Goal: Task Accomplishment & Management: Use online tool/utility

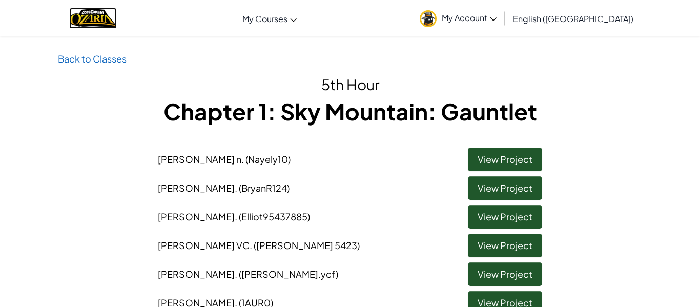
click at [98, 22] on img "Home" at bounding box center [93, 18] width 48 height 21
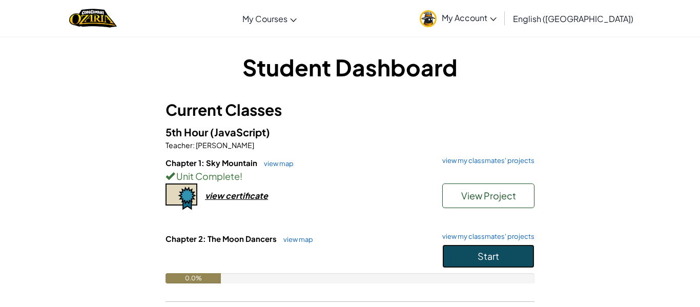
click at [452, 252] on button "Start" at bounding box center [488, 256] width 92 height 24
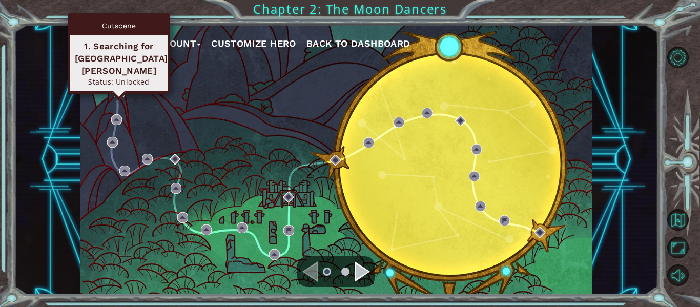
click at [115, 90] on img at bounding box center [119, 92] width 11 height 11
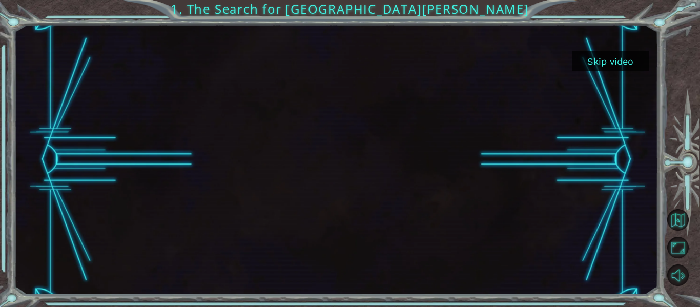
click at [607, 61] on button "Skip video" at bounding box center [610, 61] width 77 height 20
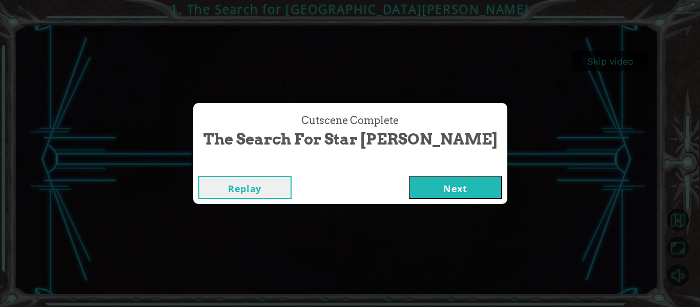
click at [445, 184] on button "Next" at bounding box center [455, 187] width 93 height 23
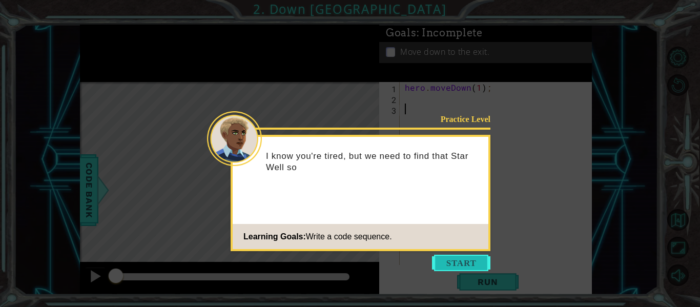
click at [466, 263] on button "Start" at bounding box center [461, 263] width 58 height 16
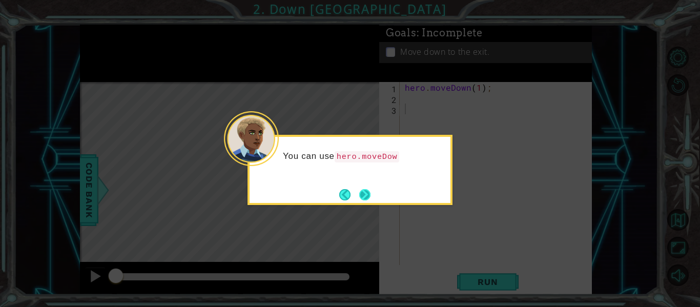
click at [363, 196] on button "Next" at bounding box center [364, 194] width 11 height 11
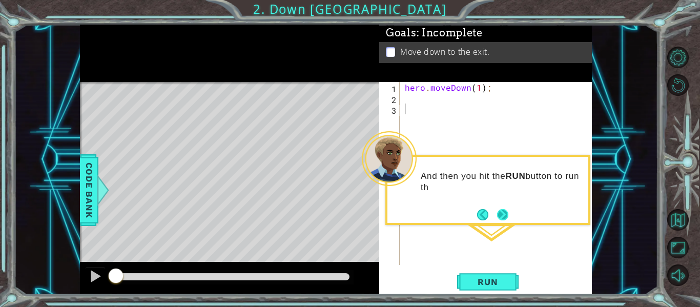
click at [500, 218] on button "Next" at bounding box center [502, 214] width 11 height 11
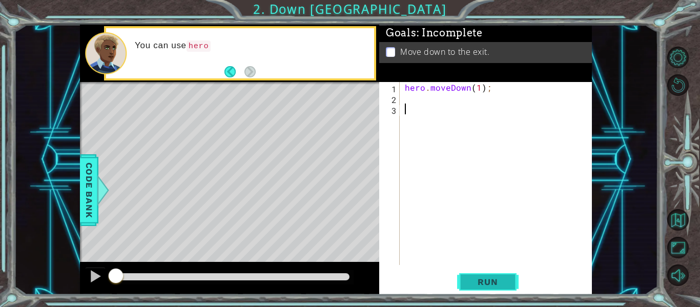
click at [487, 277] on span "Run" at bounding box center [487, 282] width 40 height 10
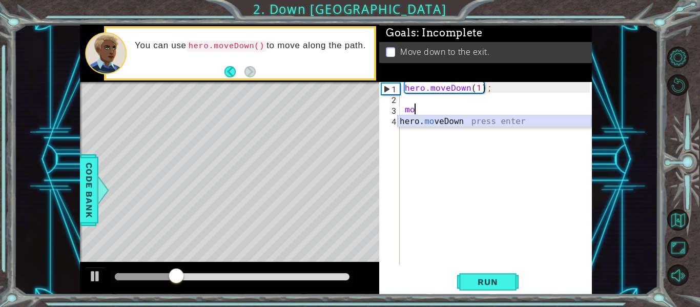
click at [404, 120] on div "hero. mo veDown press enter" at bounding box center [495, 133] width 194 height 37
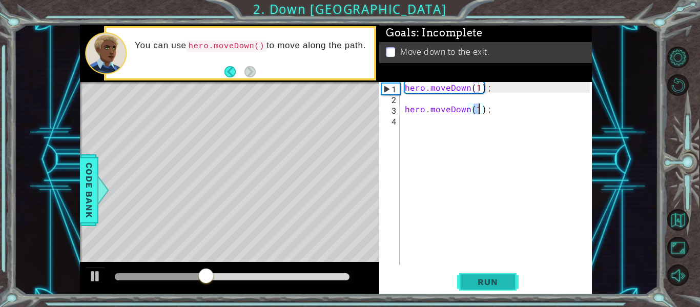
type textarea "hero.moveDown(1);"
click at [473, 276] on button "Run" at bounding box center [487, 281] width 61 height 21
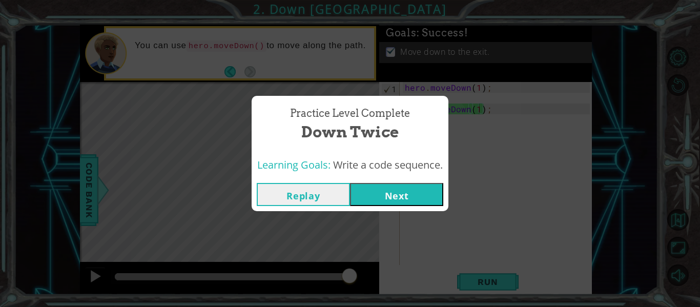
click at [402, 204] on button "Next" at bounding box center [396, 194] width 93 height 23
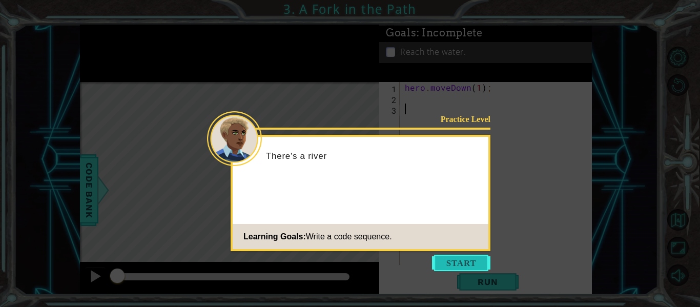
click at [448, 260] on button "Start" at bounding box center [461, 263] width 58 height 16
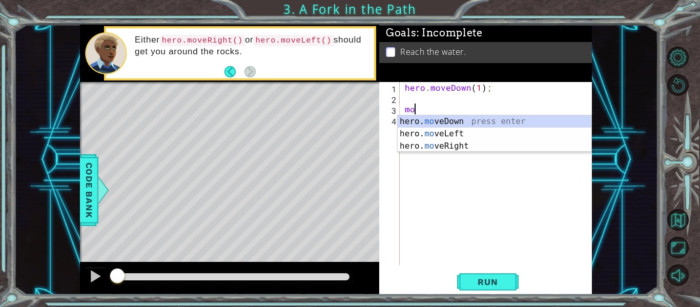
scroll to position [0, 1]
click at [436, 142] on div "hero. mov eDown press enter hero. mov eLeft press enter hero. mov eRight press …" at bounding box center [495, 145] width 194 height 61
type textarea "hero.moveRight(1);"
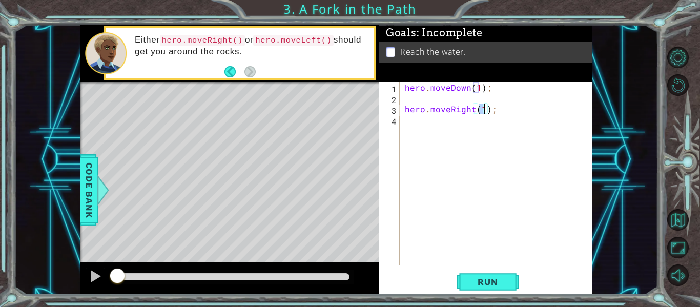
click at [468, 138] on div "hero . moveDown ( 1 ) ; hero . moveRight ( 1 ) ;" at bounding box center [499, 184] width 192 height 204
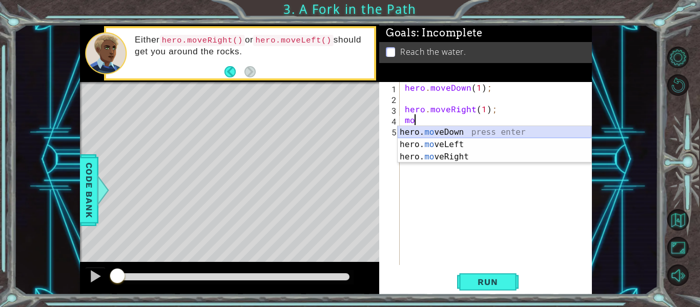
click at [473, 131] on div "hero. mo veDown press enter hero. mo veLeft press enter hero. mo veRight press …" at bounding box center [495, 156] width 194 height 61
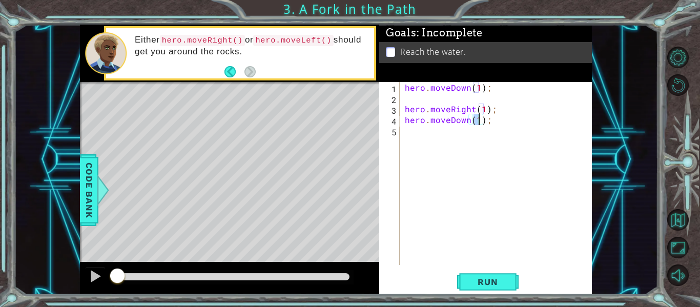
scroll to position [0, 5]
type textarea "hero.moveDown(1);"
click at [493, 277] on span "Run" at bounding box center [487, 282] width 40 height 10
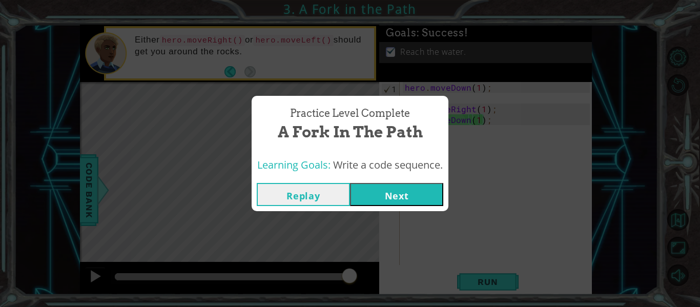
click at [403, 187] on button "Next" at bounding box center [396, 194] width 93 height 23
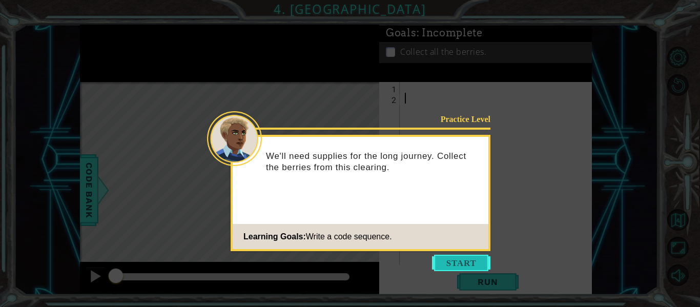
click at [456, 262] on button "Start" at bounding box center [461, 263] width 58 height 16
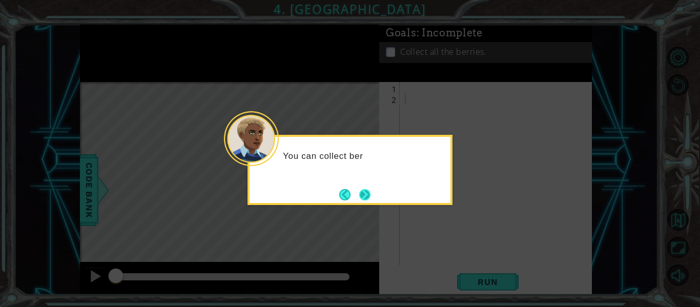
click at [368, 200] on button "Next" at bounding box center [364, 194] width 11 height 11
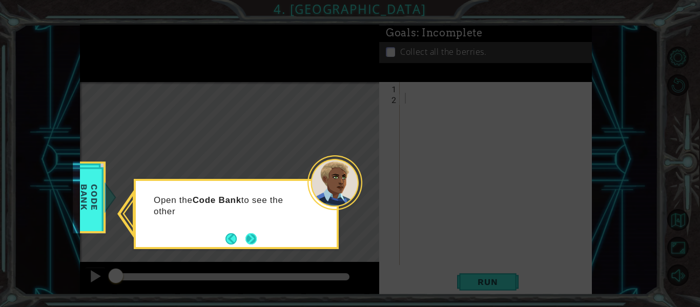
click at [254, 235] on button "Next" at bounding box center [250, 238] width 11 height 11
click at [252, 236] on button "Next" at bounding box center [250, 238] width 11 height 11
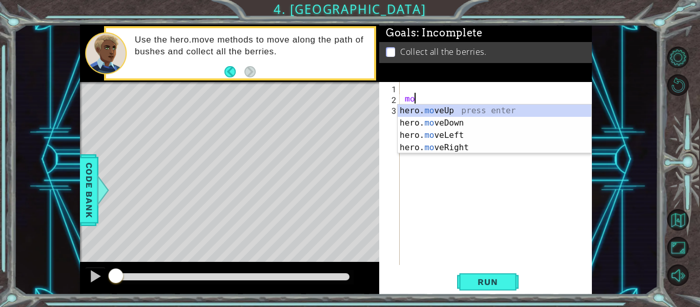
scroll to position [0, 1]
click at [442, 121] on div "hero. move Up press enter hero. move Down press enter hero. move Left press ent…" at bounding box center [495, 141] width 194 height 74
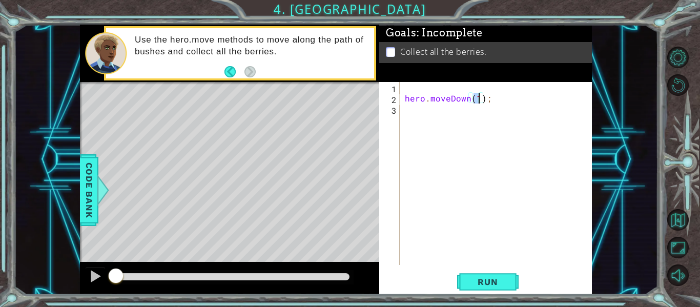
type textarea "hero.moveDown(2);"
click at [448, 125] on div "hero . moveDown ( 2 ) ;" at bounding box center [499, 184] width 192 height 204
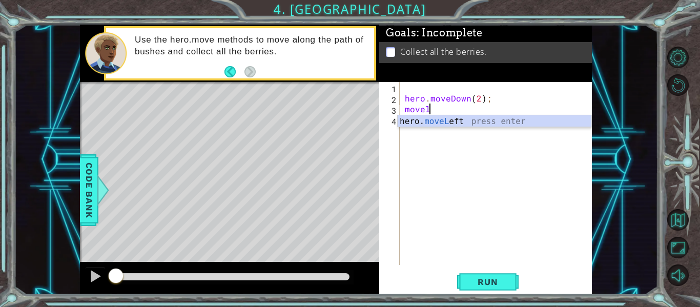
scroll to position [0, 1]
click at [461, 122] on div "hero. moveL eft press enter" at bounding box center [495, 133] width 194 height 37
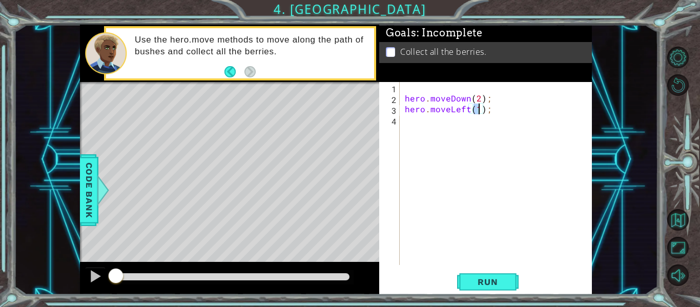
type textarea "hero.moveLeft(2);"
click at [466, 133] on div "hero . moveDown ( 2 ) ; hero . moveLeft ( 2 ) ;" at bounding box center [499, 184] width 192 height 204
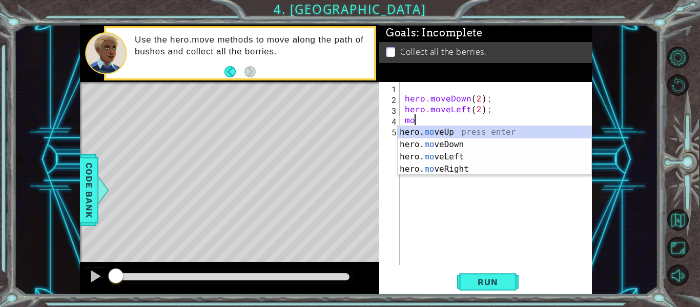
scroll to position [0, 1]
click at [465, 134] on div "hero. mov eUp press enter hero. mov eDown press enter hero. mov eLeft press ent…" at bounding box center [495, 163] width 194 height 74
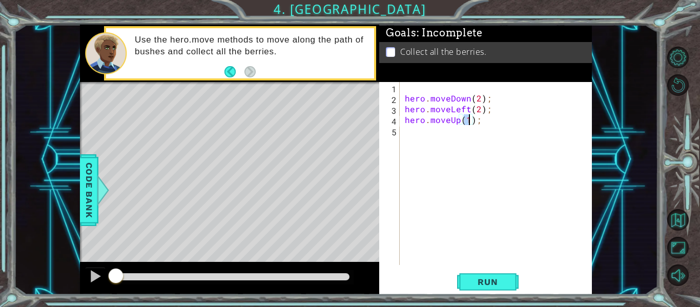
type textarea "hero.moveUp(2);"
click at [466, 144] on div "hero . moveDown ( 2 ) ; hero . moveLeft ( 2 ) ; hero . moveUp ( 2 ) ;" at bounding box center [499, 184] width 192 height 204
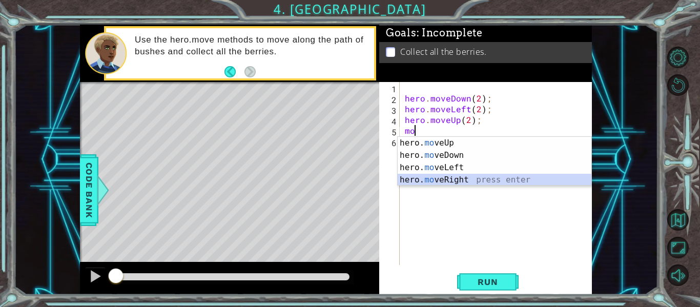
click at [453, 176] on div "hero. mo veUp press enter hero. mo veDown press enter hero. mo veLeft press ent…" at bounding box center [495, 174] width 194 height 74
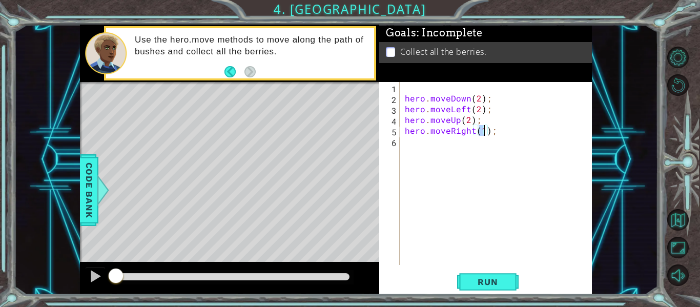
scroll to position [0, 5]
type textarea "hero.moveRight(2);"
click at [507, 266] on div "hero.moveRight(2); 1 2 3 4 5 6 hero . moveDown ( 2 ) ; hero . moveLeft ( 2 ) ; …" at bounding box center [485, 188] width 213 height 213
click at [507, 274] on button "Run" at bounding box center [487, 281] width 61 height 21
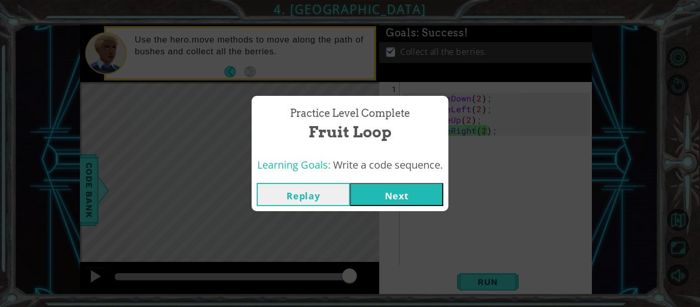
click at [433, 195] on button "Next" at bounding box center [396, 194] width 93 height 23
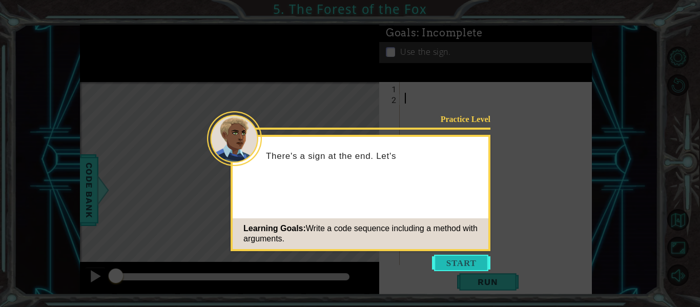
click at [449, 258] on button "Start" at bounding box center [461, 263] width 58 height 16
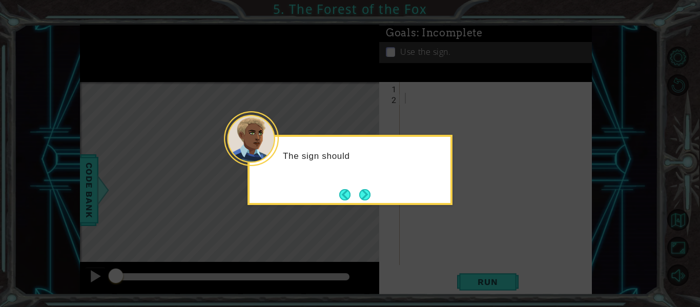
click at [375, 198] on div "The sign should" at bounding box center [349, 170] width 205 height 70
click at [368, 196] on button "Next" at bounding box center [364, 194] width 11 height 11
click at [365, 195] on button "Next" at bounding box center [364, 194] width 11 height 11
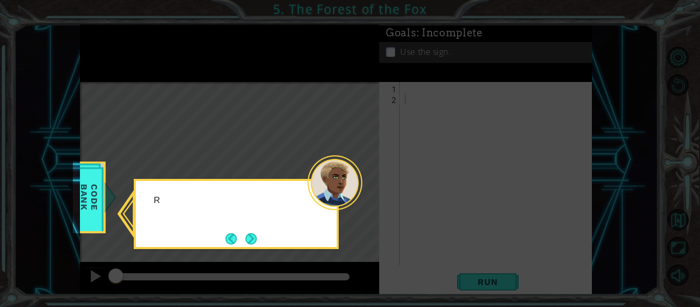
click at [365, 195] on icon at bounding box center [350, 153] width 700 height 307
click at [249, 235] on button "Next" at bounding box center [250, 238] width 11 height 11
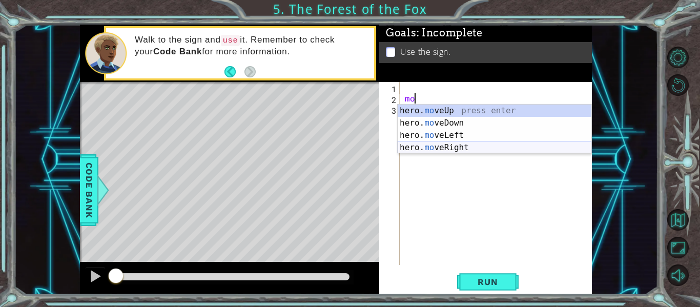
click at [435, 142] on div "hero. mo veUp press enter hero. mo veDown press enter hero. mo veLeft press ent…" at bounding box center [495, 141] width 194 height 74
type textarea "hero.moveRight(1);"
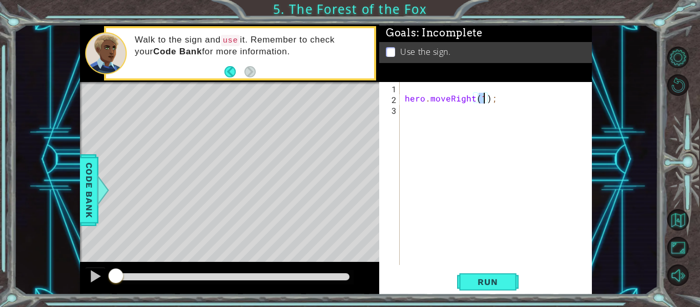
click at [417, 121] on div "hero . moveRight ( 1 ) ;" at bounding box center [499, 184] width 192 height 204
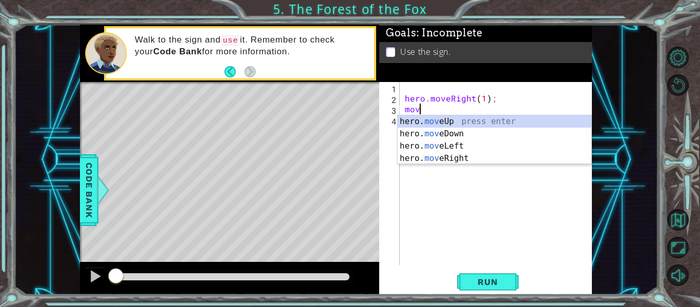
scroll to position [0, 1]
click at [425, 123] on div "hero. mov eUp press enter hero. mov eDown press enter hero. mov eLeft press ent…" at bounding box center [495, 152] width 194 height 74
type textarea "hero.moveUp(1);"
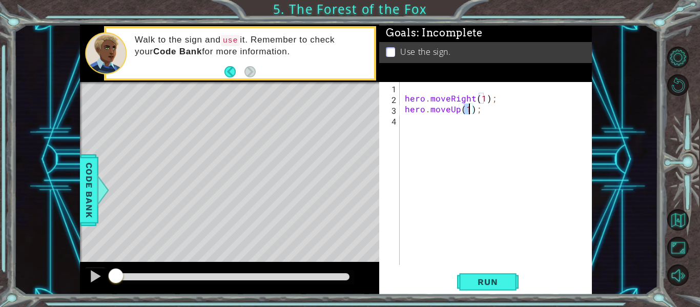
scroll to position [0, 4]
click at [428, 121] on div "hero . moveRight ( 1 ) ; hero . moveUp ( 1 ) ;" at bounding box center [499, 184] width 192 height 204
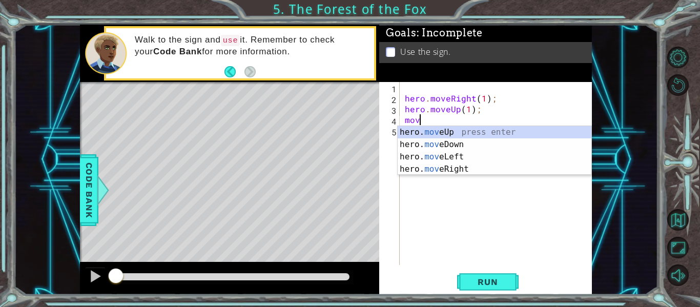
scroll to position [0, 1]
click at [451, 156] on div "hero. mov eUp press enter hero. mov eDown press enter hero. mov eLeft press ent…" at bounding box center [495, 163] width 194 height 74
type textarea "hero.moveLeft(1);"
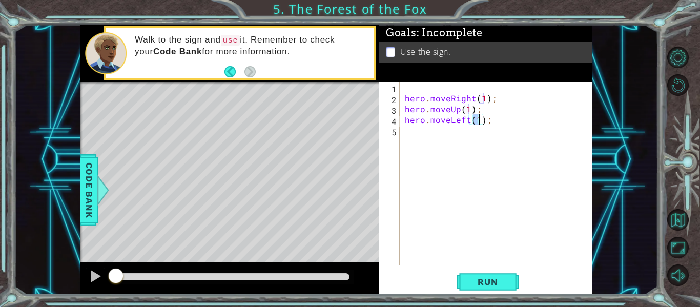
scroll to position [0, 5]
click at [453, 131] on div "hero . moveRight ( 1 ) ; hero . moveUp ( 1 ) ; hero . moveLeft ( 1 ) ;" at bounding box center [499, 184] width 192 height 204
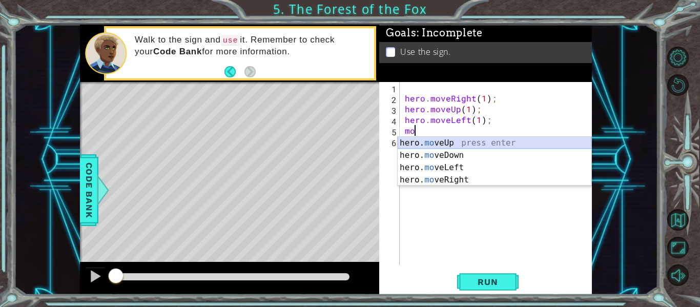
click at [459, 145] on div "hero. mo veUp press enter hero. mo veDown press enter hero. mo veLeft press ent…" at bounding box center [495, 174] width 194 height 74
type textarea "hero.moveUp(1);"
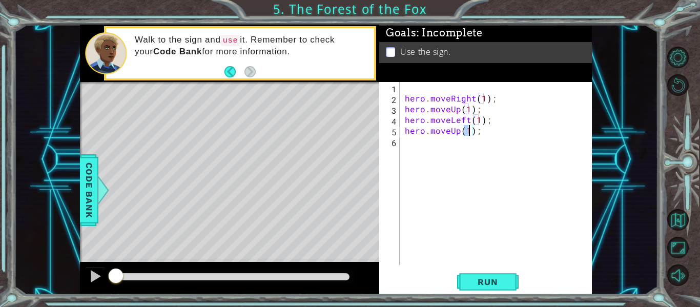
scroll to position [0, 4]
click at [455, 147] on div "hero . moveRight ( 1 ) ; hero . moveUp ( 1 ) ; hero . moveLeft ( 1 ) ; hero . m…" at bounding box center [499, 184] width 192 height 204
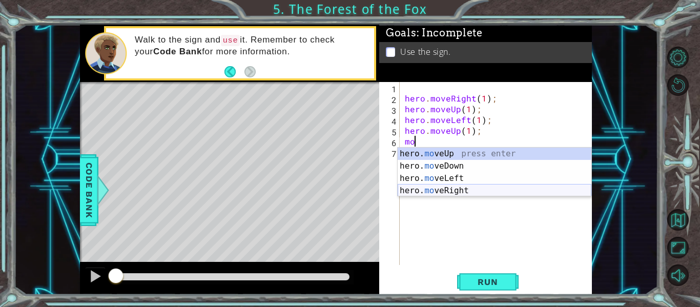
click at [469, 189] on div "hero. mo veUp press enter hero. mo veDown press enter hero. mo veLeft press ent…" at bounding box center [495, 185] width 194 height 74
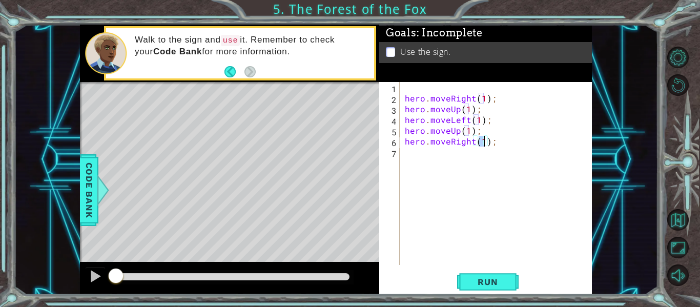
type textarea "hero.moveRight(2);"
click at [452, 165] on div "hero . moveRight ( 1 ) ; hero . moveUp ( 1 ) ; hero . moveLeft ( 1 ) ; hero . m…" at bounding box center [499, 184] width 192 height 204
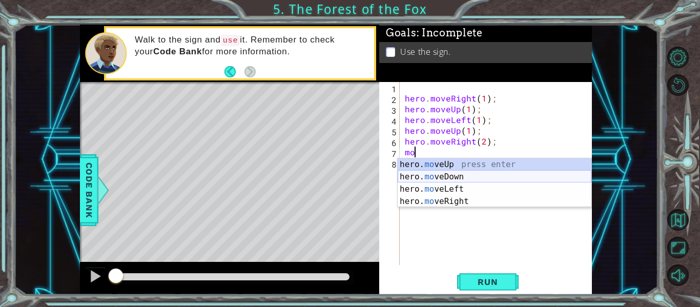
click at [458, 178] on div "hero. mo veUp press enter hero. mo veDown press enter hero. mo veLeft press ent…" at bounding box center [495, 195] width 194 height 74
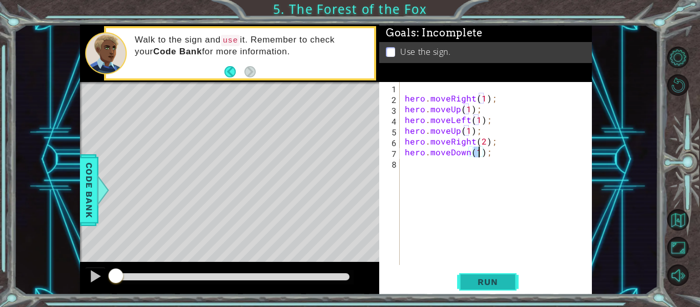
type textarea "hero.moveDown(1);"
click at [484, 273] on button "Run" at bounding box center [487, 281] width 61 height 21
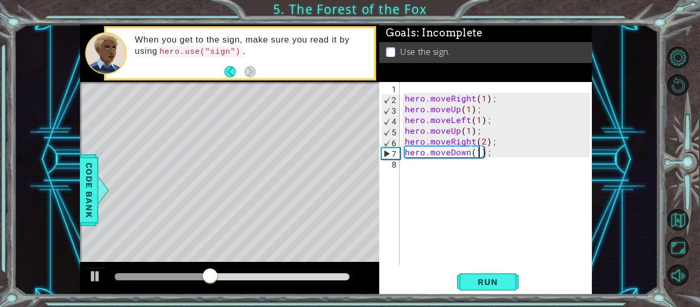
click at [441, 165] on div "hero . moveRight ( 1 ) ; hero . moveUp ( 1 ) ; hero . moveLeft ( 1 ) ; hero . m…" at bounding box center [499, 184] width 192 height 204
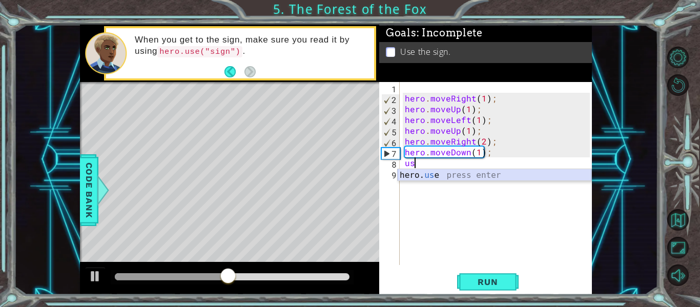
click at [440, 174] on div "hero. us e press enter" at bounding box center [495, 187] width 194 height 37
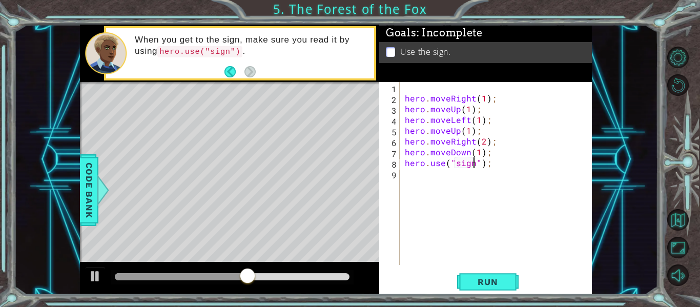
scroll to position [0, 5]
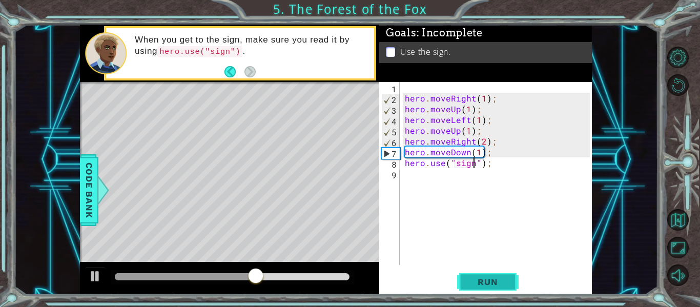
type textarea "hero.use("sign");"
click at [483, 278] on span "Run" at bounding box center [487, 282] width 40 height 10
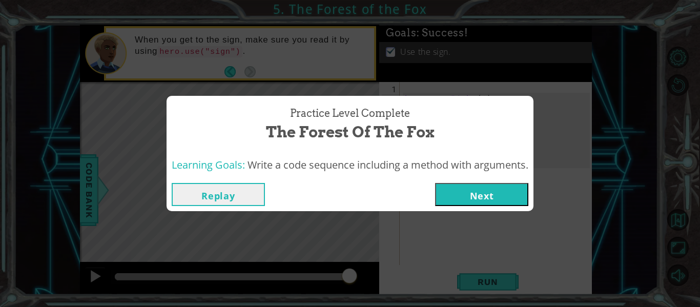
click at [514, 201] on button "Next" at bounding box center [481, 194] width 93 height 23
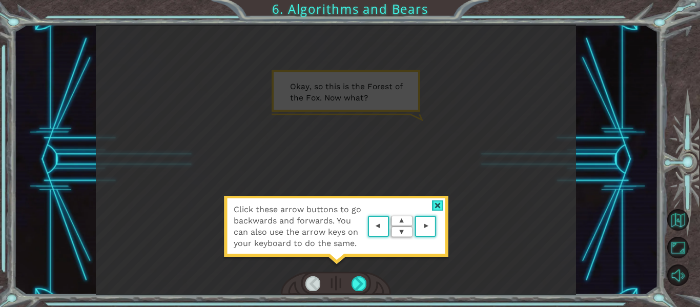
click at [438, 203] on div at bounding box center [438, 205] width 12 height 11
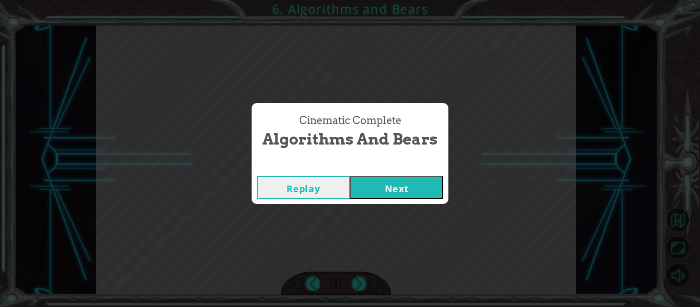
click at [405, 187] on button "Next" at bounding box center [396, 187] width 93 height 23
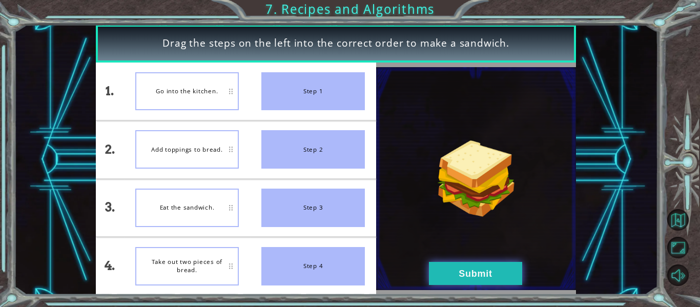
click at [439, 262] on button "Submit" at bounding box center [475, 273] width 93 height 23
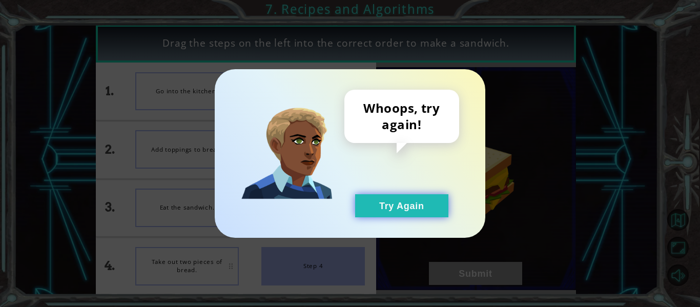
click at [388, 207] on button "Try Again" at bounding box center [401, 205] width 93 height 23
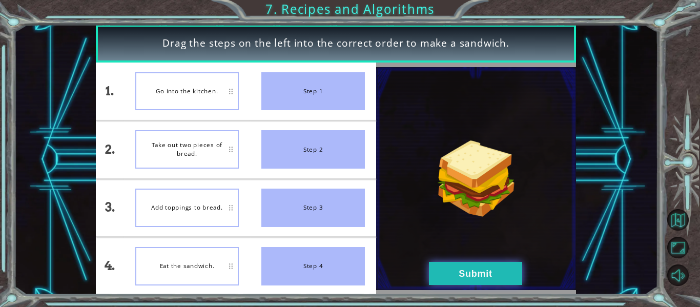
click at [435, 272] on button "Submit" at bounding box center [475, 273] width 93 height 23
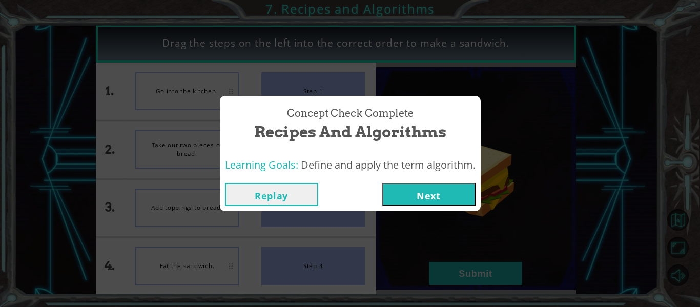
click at [407, 199] on button "Next" at bounding box center [428, 194] width 93 height 23
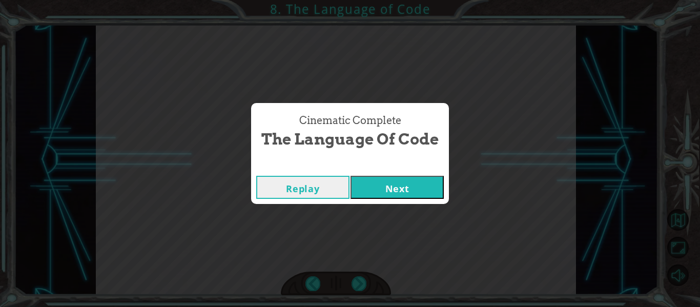
click at [394, 194] on button "Next" at bounding box center [396, 187] width 93 height 23
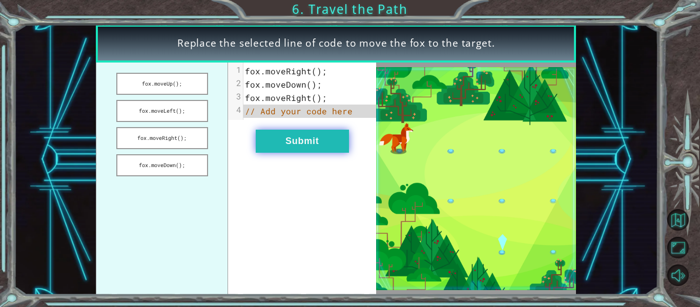
click at [331, 142] on button "Submit" at bounding box center [302, 141] width 93 height 23
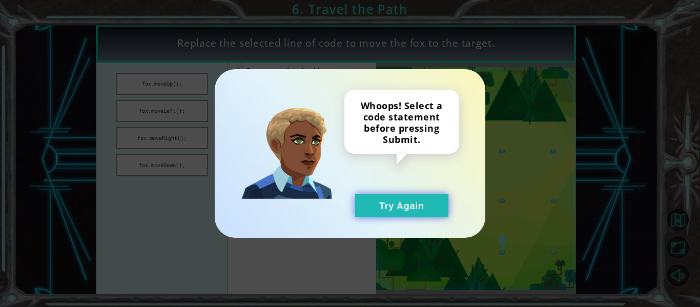
click at [362, 209] on button "Try Again" at bounding box center [401, 205] width 93 height 23
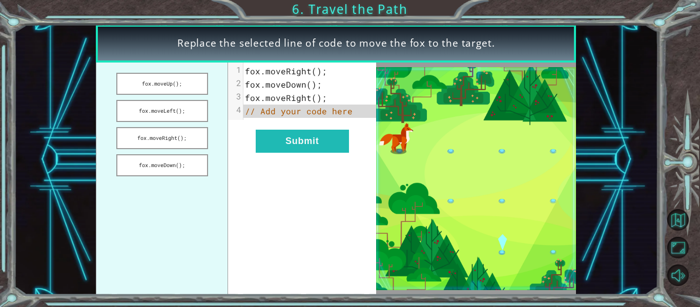
click at [316, 69] on span "fox . moveRight ();" at bounding box center [286, 71] width 82 height 11
click at [313, 70] on span "fox . moveRight ();" at bounding box center [286, 71] width 82 height 11
drag, startPoint x: 187, startPoint y: 131, endPoint x: 194, endPoint y: 82, distance: 49.2
click at [194, 82] on ul "fox.moveUp(); fox.moveLeft(); fox.moveRight(); fox.moveDown();" at bounding box center [162, 178] width 132 height 232
click at [175, 129] on button "fox.moveRight();" at bounding box center [162, 138] width 92 height 22
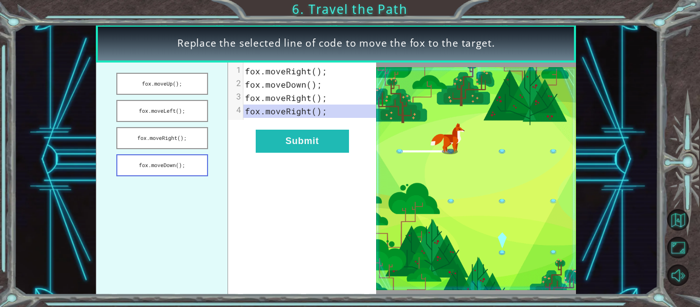
click at [165, 171] on button "fox.moveDown();" at bounding box center [162, 165] width 92 height 22
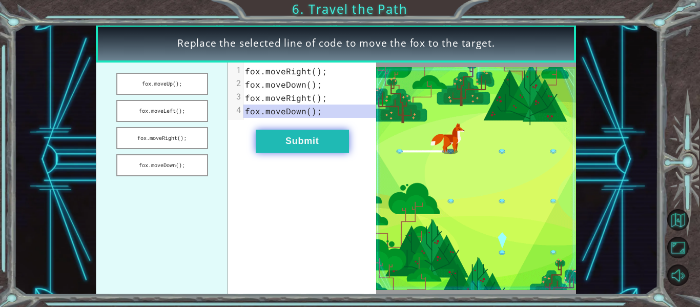
click at [312, 135] on button "Submit" at bounding box center [302, 141] width 93 height 23
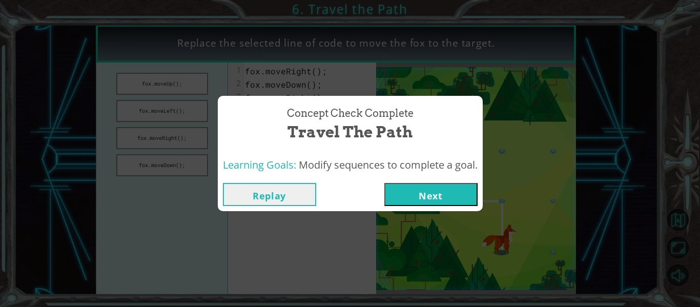
click at [446, 196] on button "Next" at bounding box center [430, 194] width 93 height 23
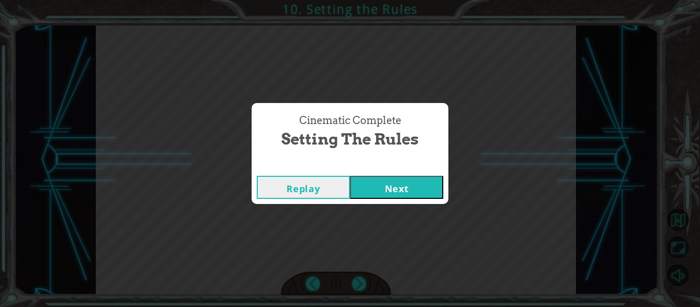
click at [381, 196] on button "Next" at bounding box center [396, 187] width 93 height 23
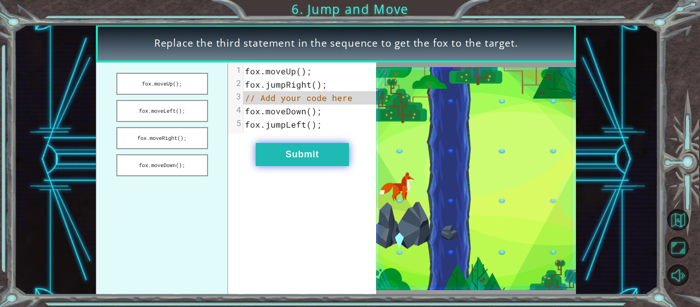
click at [326, 151] on button "Submit" at bounding box center [302, 154] width 93 height 23
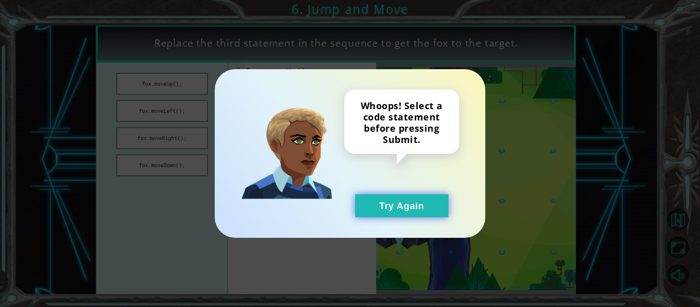
click at [375, 203] on button "Try Again" at bounding box center [401, 205] width 93 height 23
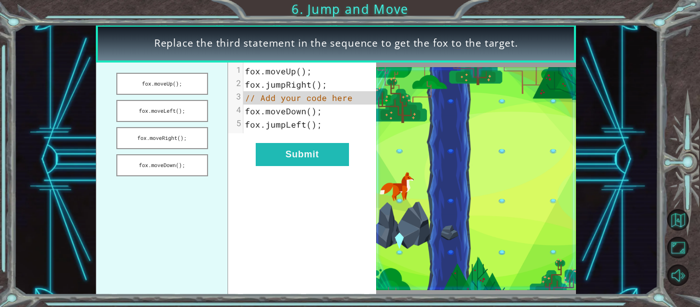
click at [273, 102] on span "// Add your code here" at bounding box center [299, 97] width 108 height 11
click at [183, 138] on button "fox.moveRight();" at bounding box center [162, 138] width 92 height 22
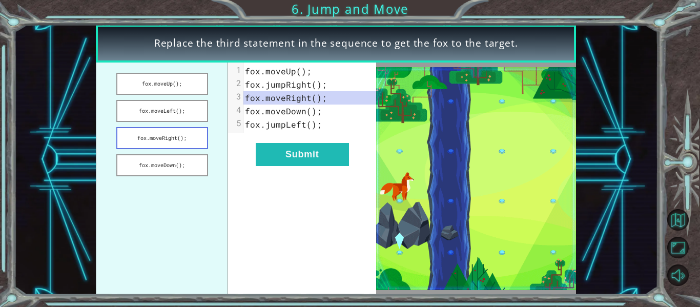
click at [177, 137] on button "fox.moveRight();" at bounding box center [162, 138] width 92 height 22
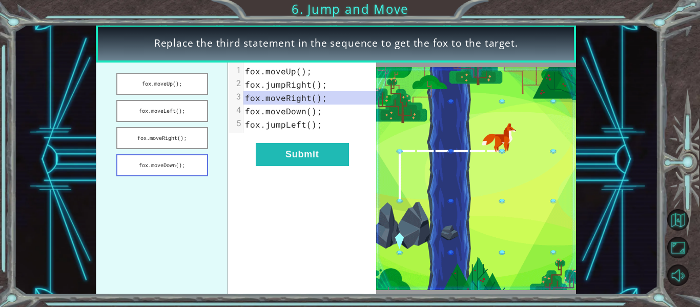
click at [193, 160] on button "fox.moveDown();" at bounding box center [162, 165] width 92 height 22
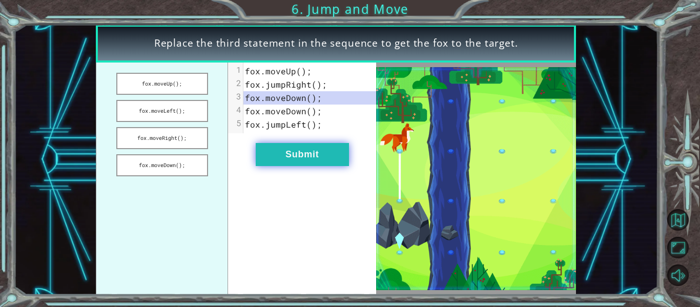
click at [296, 160] on button "Submit" at bounding box center [302, 154] width 93 height 23
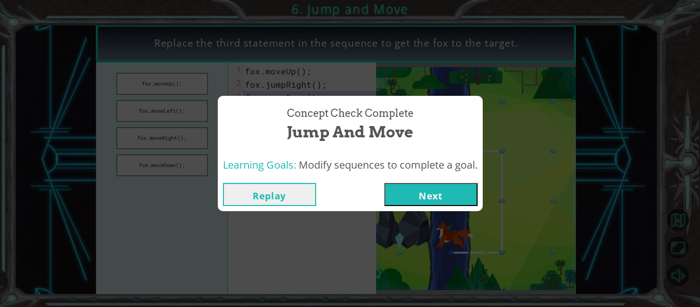
click at [395, 189] on button "Next" at bounding box center [430, 194] width 93 height 23
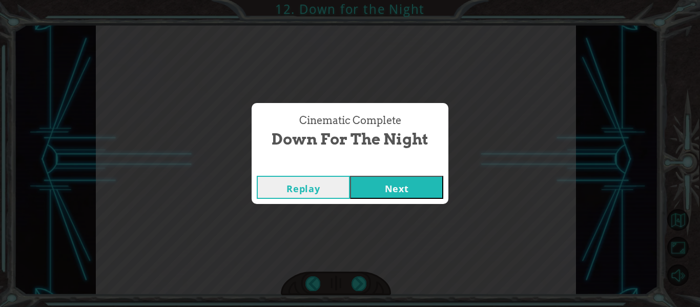
click at [423, 176] on button "Next" at bounding box center [396, 187] width 93 height 23
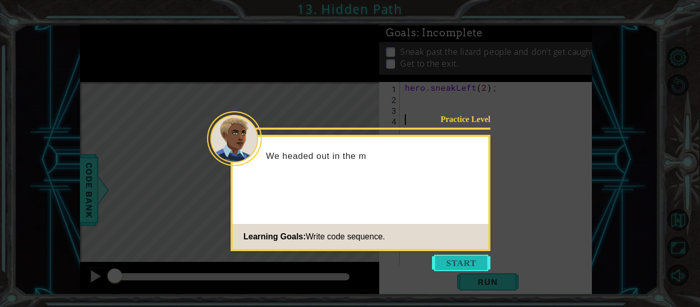
click at [472, 257] on button "Start" at bounding box center [461, 263] width 58 height 16
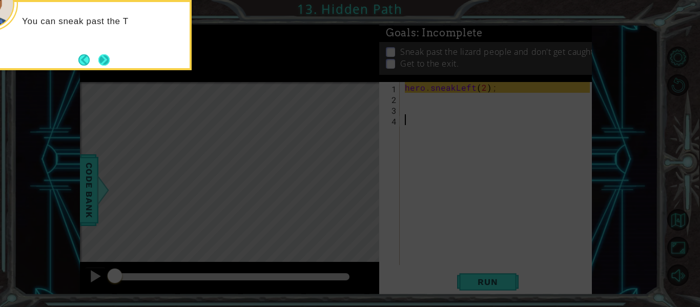
click at [106, 59] on button "Next" at bounding box center [103, 59] width 11 height 11
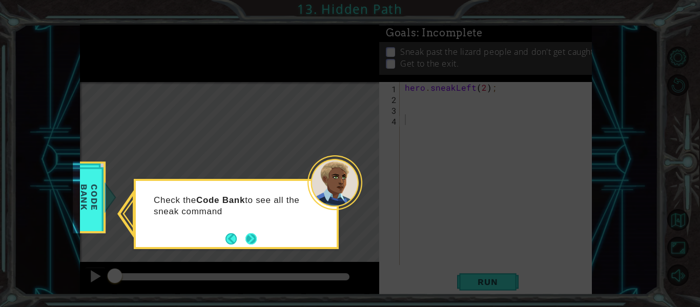
click at [246, 233] on button "Next" at bounding box center [250, 238] width 11 height 11
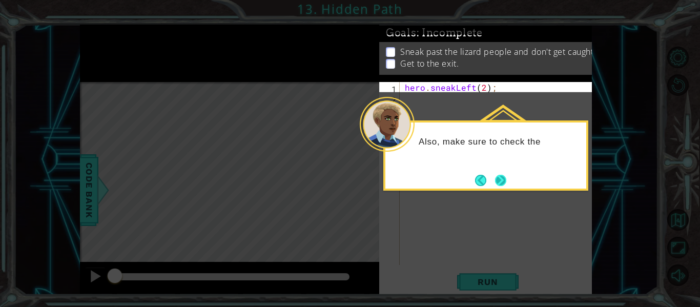
click at [503, 176] on button "Next" at bounding box center [500, 180] width 11 height 11
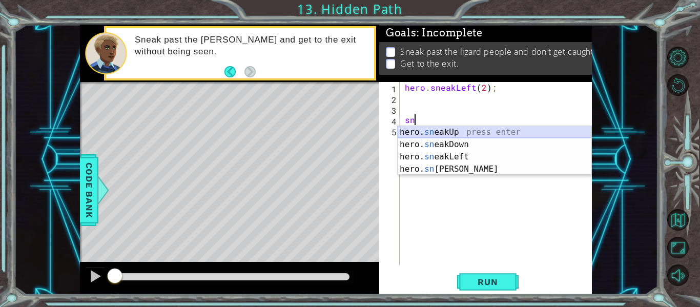
click at [443, 130] on div "hero. sn eakUp press enter hero. sn eakDown press enter hero. sn eakLeft press …" at bounding box center [495, 163] width 194 height 74
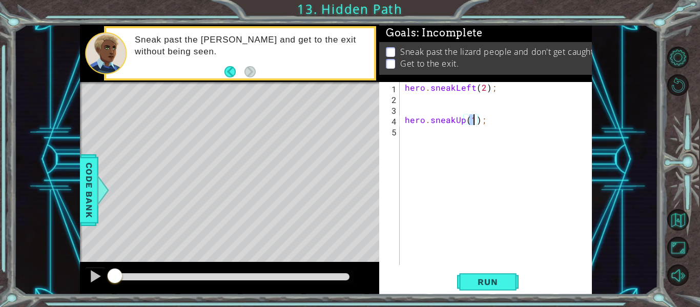
type textarea "hero.sneakUp(2);"
click at [443, 133] on div "hero . sneakLeft ( 2 ) ; hero . sneakUp ( 2 ) ;" at bounding box center [499, 184] width 192 height 204
type textarea "hero.sneakUp(2);"
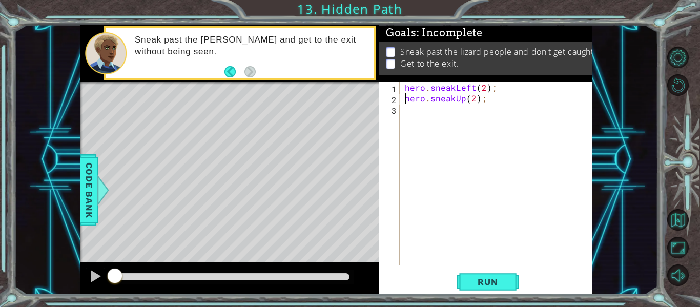
click at [420, 115] on div "hero . sneakLeft ( 2 ) ; hero . sneakUp ( 2 ) ;" at bounding box center [499, 184] width 192 height 204
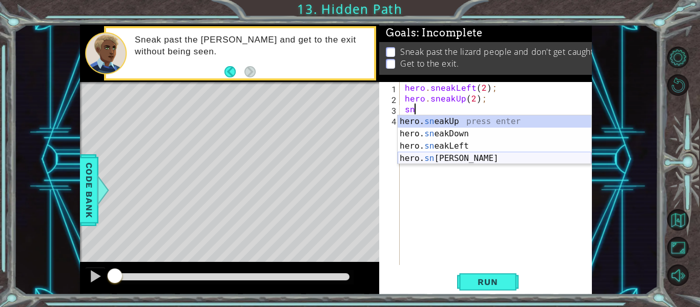
click at [463, 155] on div "hero. sn eakUp press enter hero. sn eakDown press enter hero. sn eakLeft press …" at bounding box center [495, 152] width 194 height 74
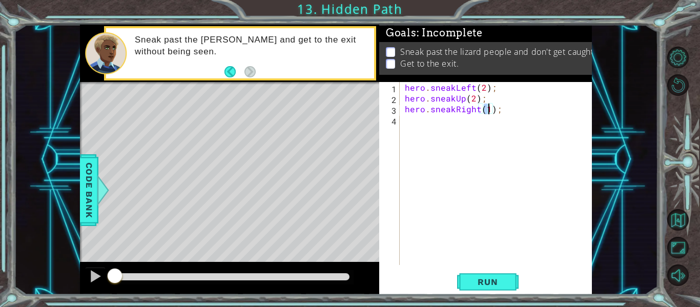
scroll to position [0, 5]
type textarea "hero.sneakRight(2);"
click at [478, 271] on button "Run" at bounding box center [487, 281] width 61 height 21
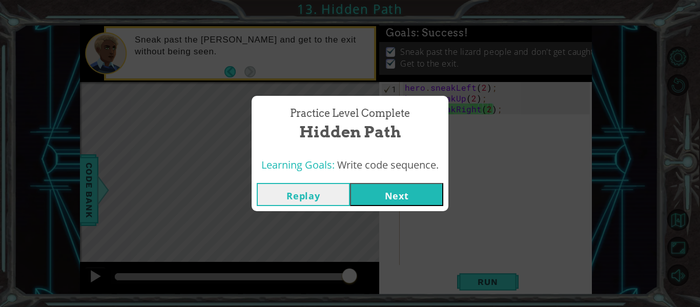
click at [414, 190] on button "Next" at bounding box center [396, 194] width 93 height 23
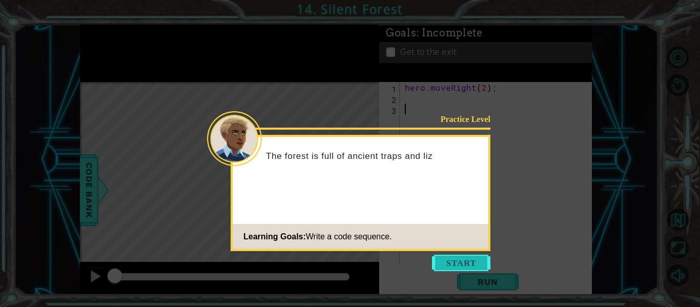
click at [460, 256] on button "Start" at bounding box center [461, 263] width 58 height 16
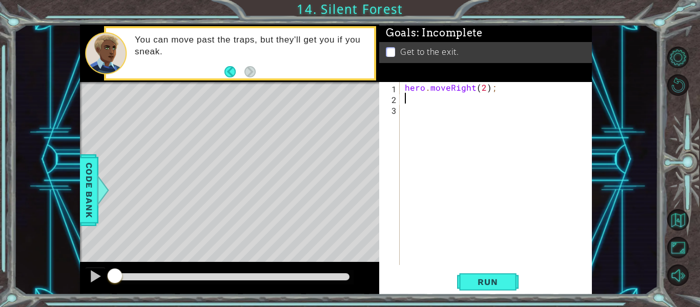
click at [429, 103] on div "hero . moveRight ( 2 ) ;" at bounding box center [499, 184] width 192 height 204
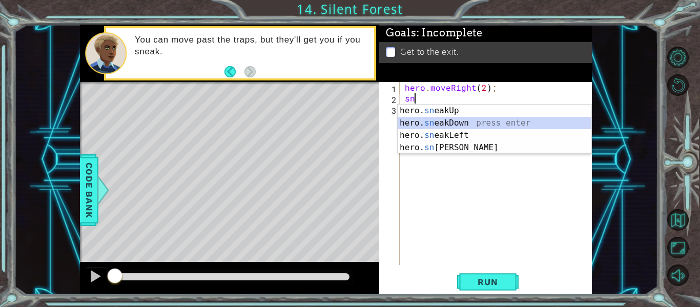
click at [454, 123] on div "hero. sn eakUp press enter hero. sn eakDown press enter hero. sn eakLeft press …" at bounding box center [495, 141] width 194 height 74
type textarea "hero.sneakDown(1);"
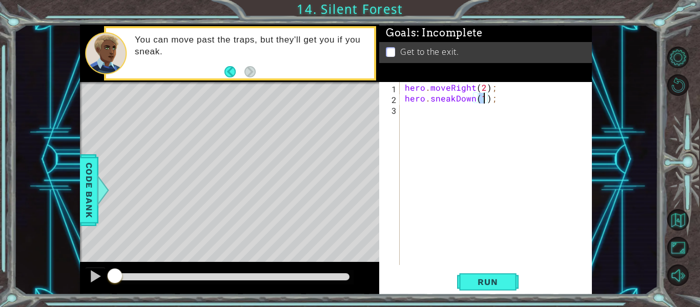
click at [464, 127] on div "hero . moveRight ( 2 ) ; hero . sneakDown ( 1 ) ;" at bounding box center [499, 184] width 192 height 204
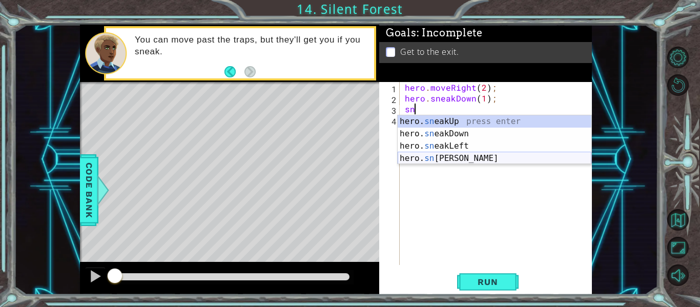
click at [507, 155] on div "hero. sn eakUp press enter hero. sn eakDown press enter hero. sn eakLeft press …" at bounding box center [495, 152] width 194 height 74
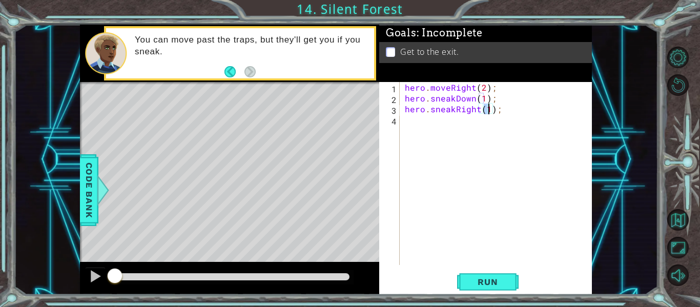
type textarea "hero.sneakRight(2);"
click at [477, 129] on div "hero . moveRight ( 2 ) ; hero . sneakDown ( 1 ) ; hero . sneakRight ( 2 ) ;" at bounding box center [499, 184] width 192 height 204
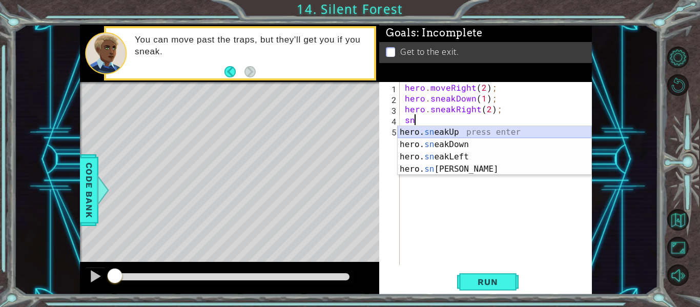
click at [495, 132] on div "hero. sn eakUp press enter hero. sn eakDown press enter hero. sn eakLeft press …" at bounding box center [495, 163] width 194 height 74
type textarea "hero.sneakUp(1);"
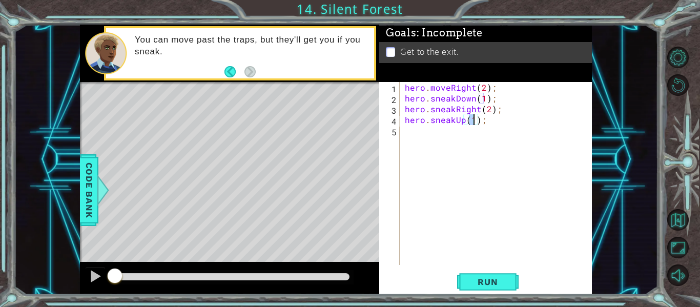
scroll to position [0, 5]
click at [484, 136] on div "hero . moveRight ( 2 ) ; hero . sneakDown ( 1 ) ; hero . sneakRight ( 2 ) ; her…" at bounding box center [499, 184] width 192 height 204
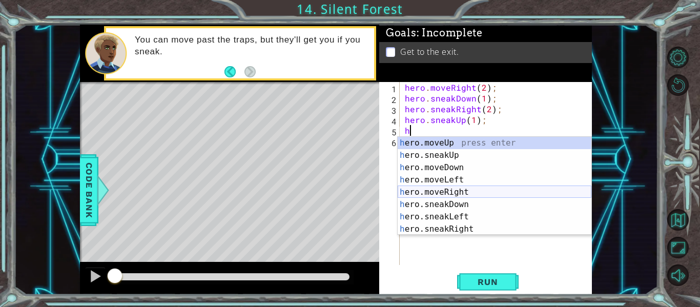
click at [483, 196] on div "h ero.moveUp press enter h ero.sneakUp press enter h ero.moveDown press enter h…" at bounding box center [495, 198] width 194 height 123
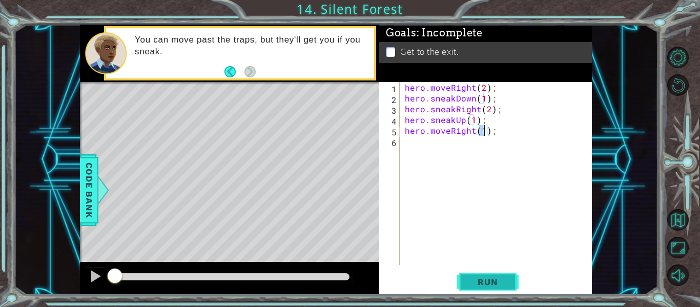
type textarea "hero.moveRight(1);"
click at [490, 275] on button "Run" at bounding box center [487, 281] width 61 height 21
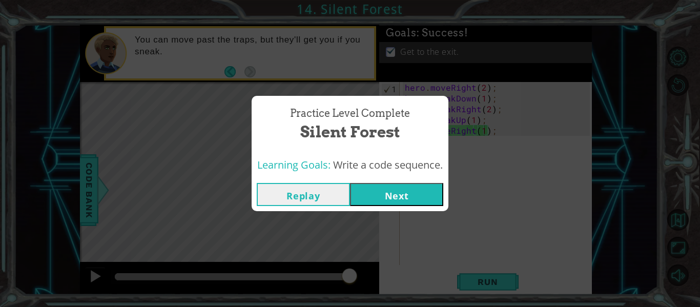
click at [394, 190] on button "Next" at bounding box center [396, 194] width 93 height 23
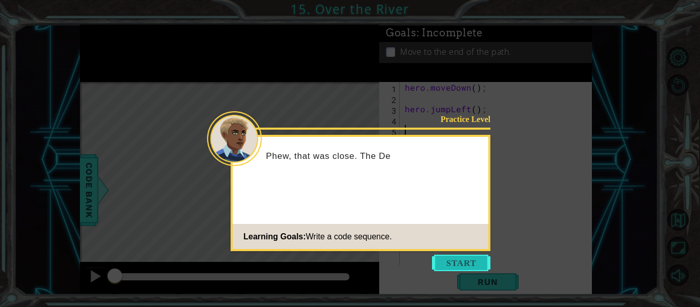
click at [454, 267] on button "Start" at bounding box center [461, 263] width 58 height 16
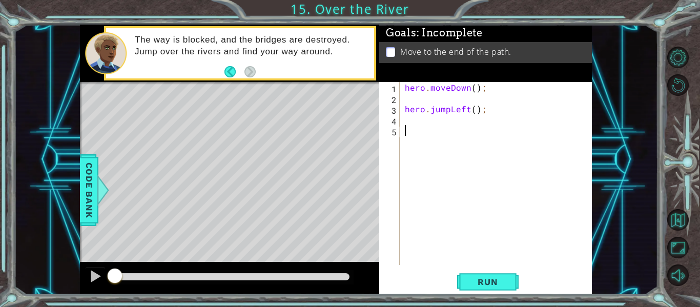
click at [473, 94] on div "hero . moveDown ( ) ; hero . jumpLeft ( ) ;" at bounding box center [499, 184] width 192 height 204
click at [474, 90] on div "hero . moveDown ( ) ; hero . jumpLeft ( ) ;" at bounding box center [499, 184] width 192 height 204
click at [475, 111] on div "hero . moveDown ( 1 ) ; hero . jumpLeft ( ) ;" at bounding box center [499, 184] width 192 height 204
type textarea "hero.jumpLeft(1);"
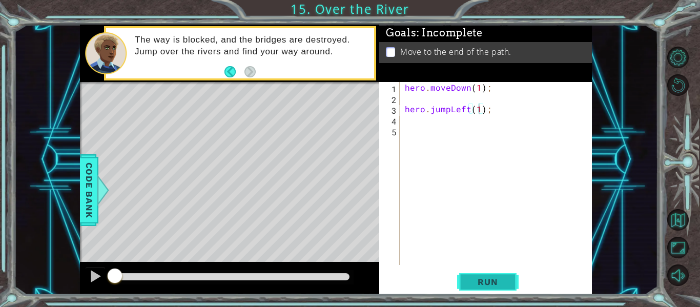
click at [485, 284] on span "Run" at bounding box center [487, 282] width 40 height 10
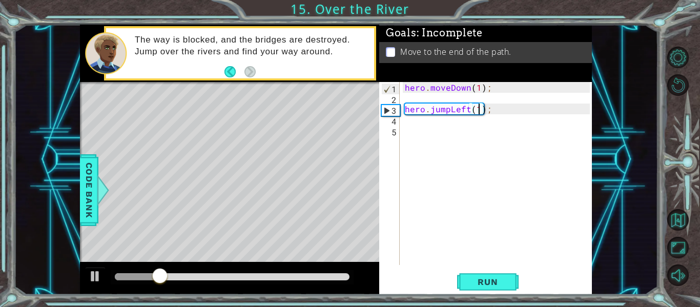
click at [434, 127] on div "hero . moveDown ( 1 ) ; hero . jumpLeft ( 1 ) ;" at bounding box center [499, 184] width 192 height 204
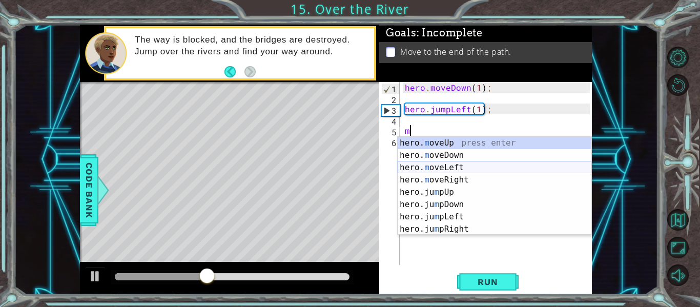
click at [441, 166] on div "hero. m oveUp press enter hero. m oveDown press enter hero. m oveLeft press ent…" at bounding box center [495, 198] width 194 height 123
type textarea "hero.moveLeft(1);"
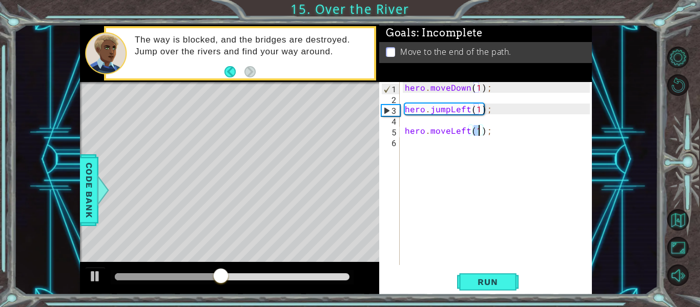
click at [428, 152] on div "hero . moveDown ( 1 ) ; hero . jumpLeft ( 1 ) ; hero . moveLeft ( 1 ) ;" at bounding box center [499, 184] width 192 height 204
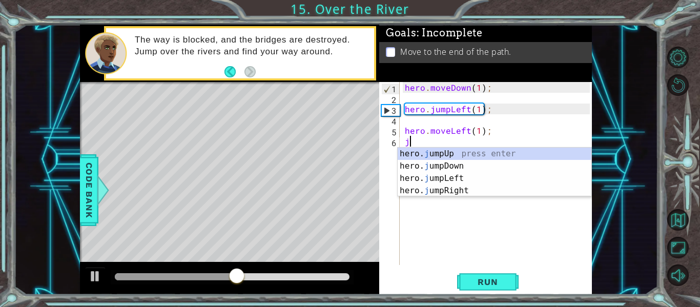
type textarea "j"
click at [439, 166] on div "hero. j umpUp press enter hero. j umpDown press enter hero. j umpLeft press ent…" at bounding box center [495, 185] width 194 height 74
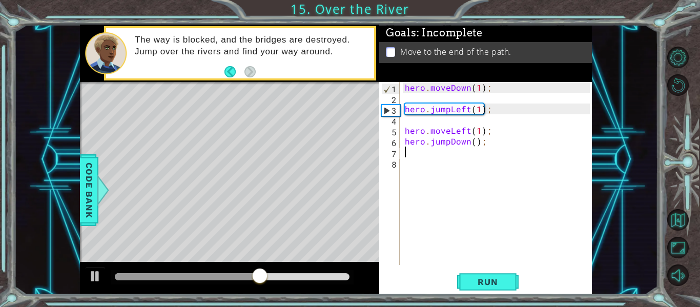
click at [472, 144] on div "hero . moveDown ( 1 ) ; hero . jumpLeft ( 1 ) ; hero . moveLeft ( 1 ) ; hero . …" at bounding box center [499, 184] width 192 height 204
type textarea "hero.jumpDown(1);"
click at [487, 274] on button "Run" at bounding box center [487, 281] width 61 height 21
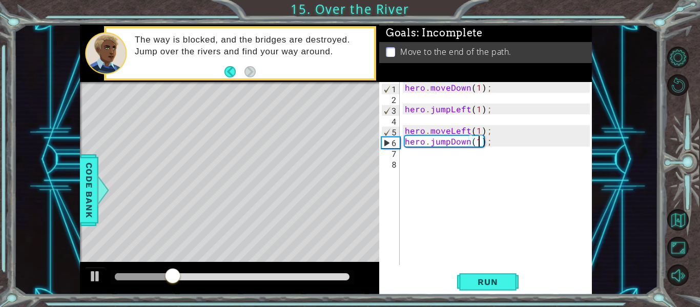
click at [456, 165] on div "hero . moveDown ( 1 ) ; hero . jumpLeft ( 1 ) ; hero . moveLeft ( 1 ) ; hero . …" at bounding box center [499, 184] width 192 height 204
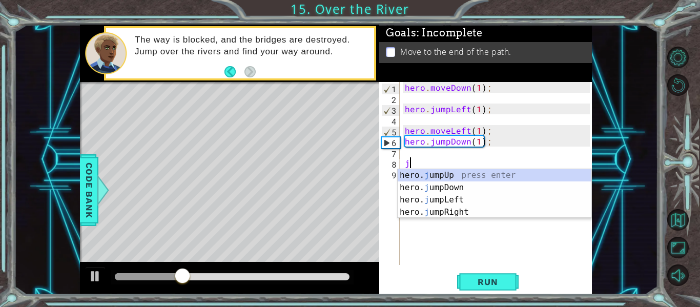
type textarea "ju"
click at [446, 216] on div "hero. ju mpUp press enter hero. ju mpDown press enter hero. [PERSON_NAME] mpLef…" at bounding box center [495, 206] width 194 height 74
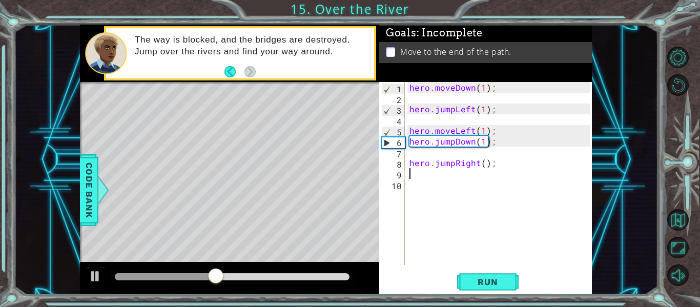
click at [484, 163] on div "hero . moveDown ( 1 ) ; hero . jumpLeft ( 1 ) ; hero . moveLeft ( 1 ) ; hero . …" at bounding box center [500, 184] width 187 height 204
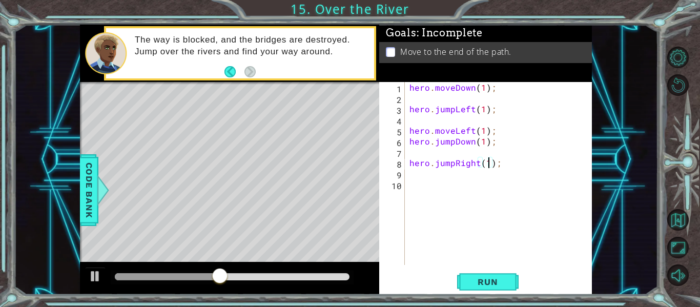
scroll to position [0, 5]
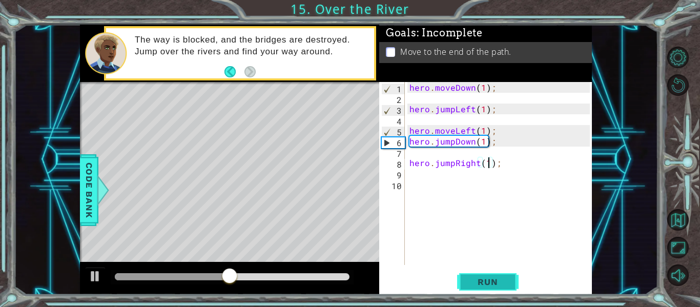
type textarea "hero.jumpRight(1);"
click at [481, 282] on span "Run" at bounding box center [487, 282] width 40 height 10
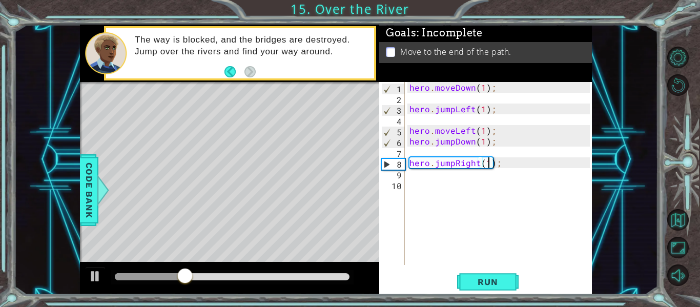
click at [461, 180] on div "hero . moveDown ( 1 ) ; hero . jumpLeft ( 1 ) ; hero . moveLeft ( 1 ) ; hero . …" at bounding box center [500, 184] width 187 height 204
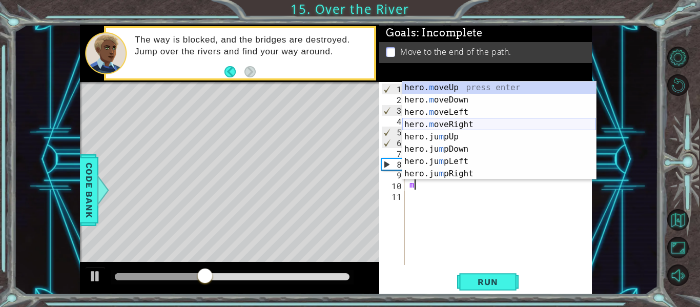
click at [480, 124] on div "hero. m oveUp press enter hero. m oveDown press enter hero. m oveLeft press ent…" at bounding box center [499, 142] width 194 height 123
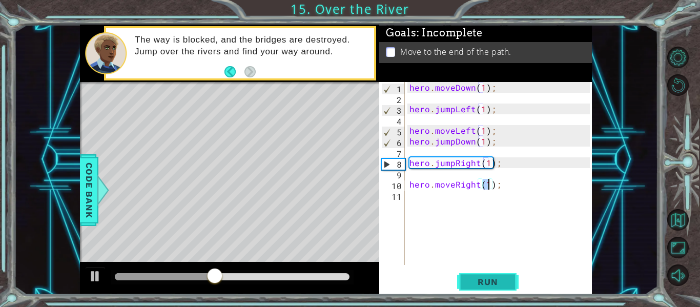
type textarea "hero.moveRight(1);"
click at [484, 288] on button "Run" at bounding box center [487, 281] width 61 height 21
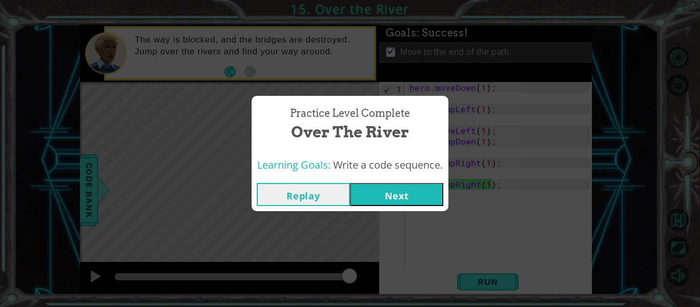
click at [412, 193] on button "Next" at bounding box center [396, 194] width 93 height 23
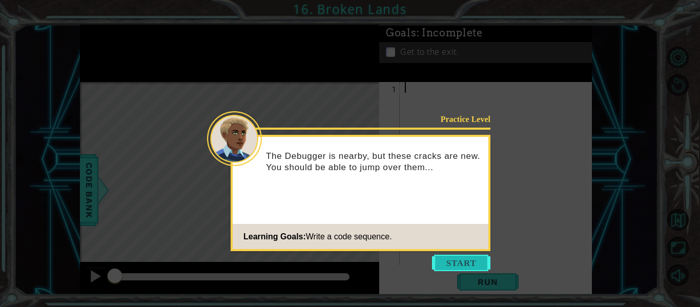
click at [456, 269] on button "Start" at bounding box center [461, 263] width 58 height 16
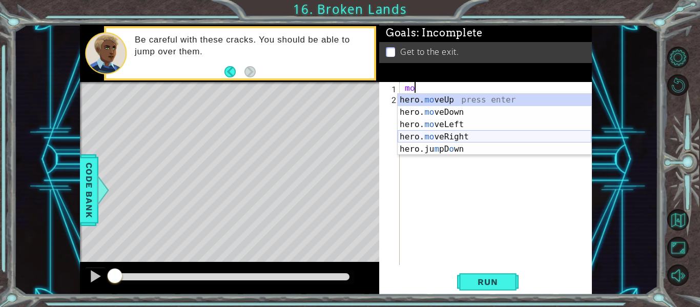
click at [440, 138] on div "hero. mo veUp press enter hero. mo veDown press enter hero. mo veLeft press ent…" at bounding box center [495, 137] width 194 height 86
type textarea "hero.moveRight(1);"
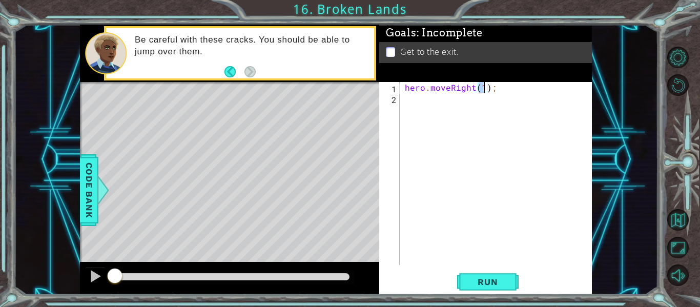
click at [433, 113] on div "hero . moveRight ( 1 ) ;" at bounding box center [499, 184] width 192 height 204
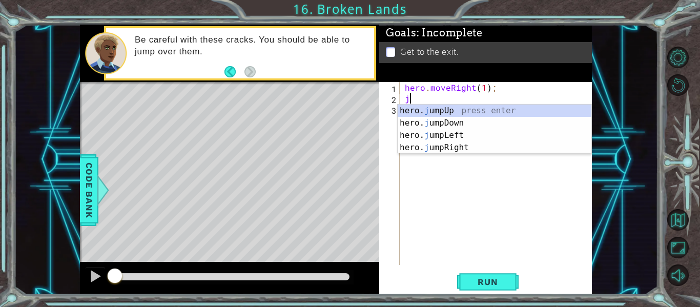
type textarea "ju"
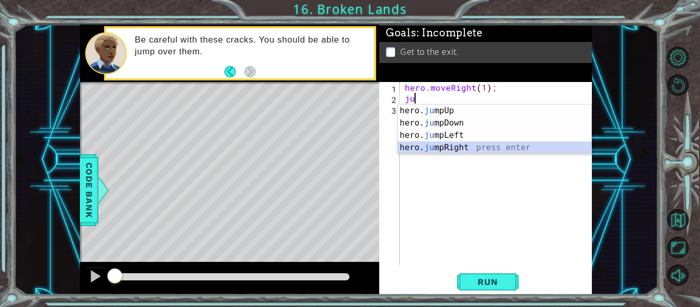
click at [457, 149] on div "hero. ju mpUp press enter hero. ju mpDown press enter hero. [PERSON_NAME] mpLef…" at bounding box center [495, 141] width 194 height 74
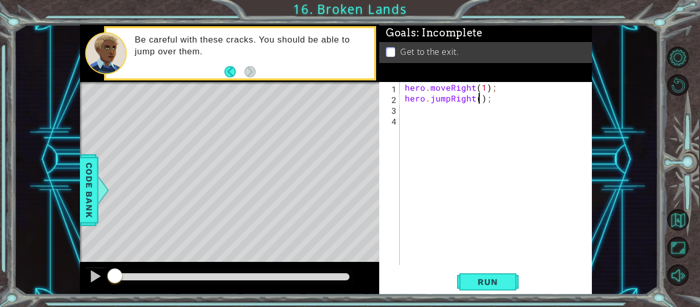
click at [480, 99] on div "hero . moveRight ( 1 ) ; hero . jumpRight ( ) ;" at bounding box center [499, 184] width 192 height 204
type textarea "hero.jumpRight(1);"
click at [442, 112] on div "hero . moveRight ( 1 ) ; hero . jumpRight ( 1 ) ;" at bounding box center [499, 184] width 192 height 204
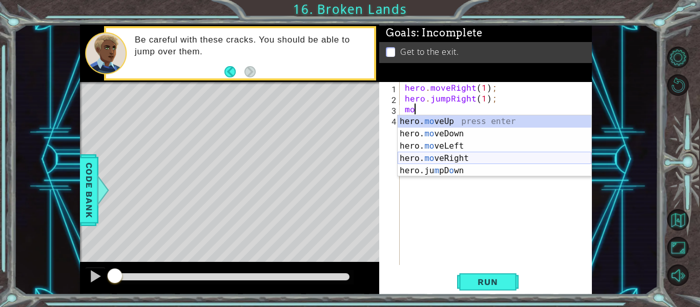
click at [458, 156] on div "hero. mo veUp press enter hero. mo veDown press enter hero. mo veLeft press ent…" at bounding box center [495, 158] width 194 height 86
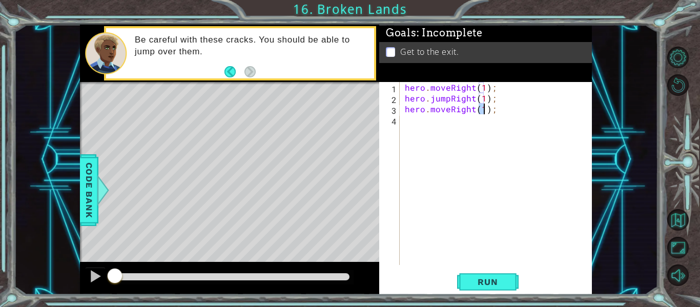
scroll to position [0, 5]
click at [468, 283] on span "Run" at bounding box center [487, 282] width 40 height 10
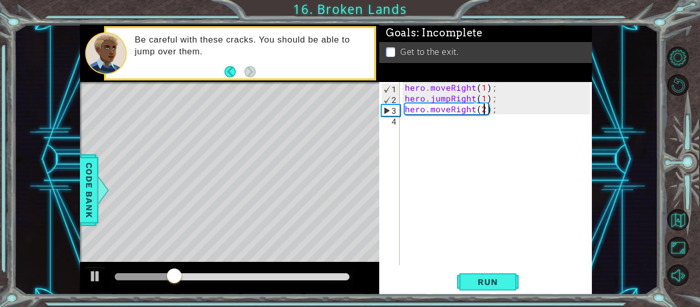
click at [484, 109] on div "hero . moveRight ( 1 ) ; hero . jumpRight ( 1 ) ; hero . moveRight ( 2 ) ;" at bounding box center [499, 184] width 192 height 204
type textarea "hero.moveRight(1);"
click at [502, 274] on button "Run" at bounding box center [487, 281] width 61 height 21
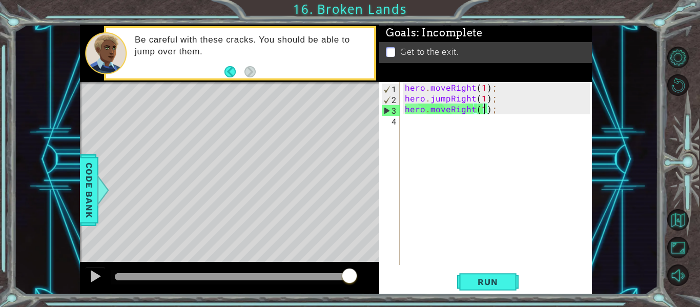
click at [434, 127] on div "hero . moveRight ( 1 ) ; hero . jumpRight ( 1 ) ; hero . moveRight ( 1 ) ;" at bounding box center [499, 184] width 192 height 204
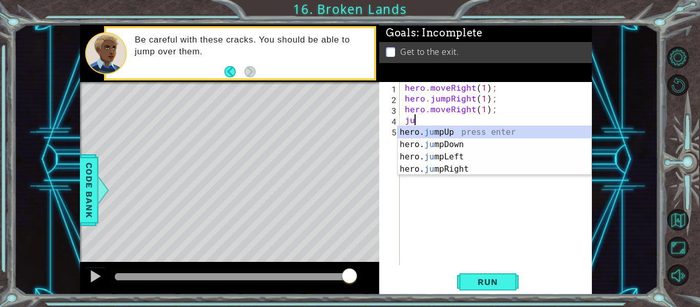
type textarea "jum"
click at [431, 131] on div "hero. jum pUp press enter hero. jum pDown press enter hero. jum pLeft press ent…" at bounding box center [495, 163] width 194 height 74
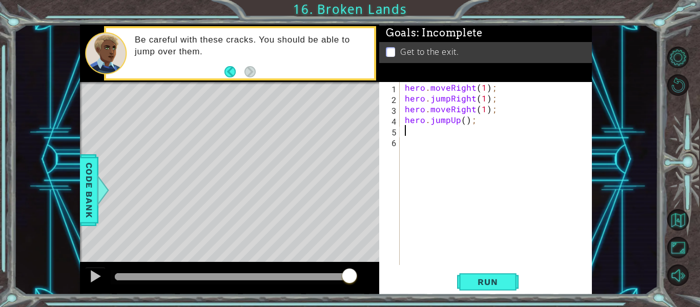
scroll to position [0, 0]
click at [463, 123] on div "hero . moveRight ( 1 ) ; hero . jumpRight ( 1 ) ; hero . moveRight ( 1 ) ; hero…" at bounding box center [499, 184] width 192 height 204
type textarea "hero.jumpUp();"
click at [463, 138] on div "hero . moveRight ( 1 ) ; hero . jumpRight ( 1 ) ; hero . moveRight ( 1 ) ; hero…" at bounding box center [499, 184] width 192 height 204
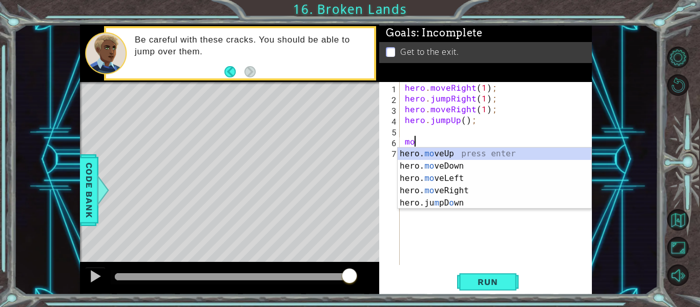
scroll to position [0, 1]
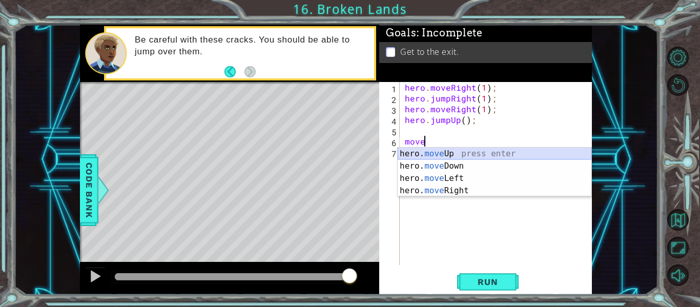
click at [446, 154] on div "hero. move Up press enter hero. move Down press enter hero. move Left press ent…" at bounding box center [495, 185] width 194 height 74
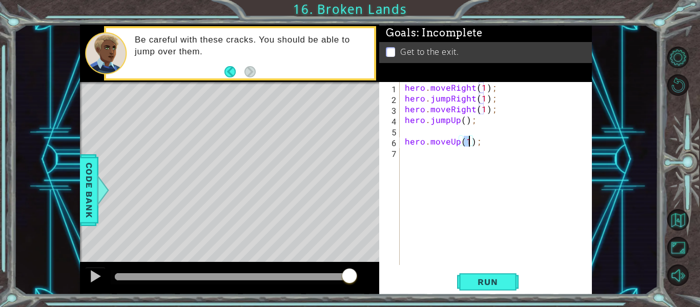
scroll to position [0, 4]
click at [471, 284] on span "Run" at bounding box center [487, 282] width 40 height 10
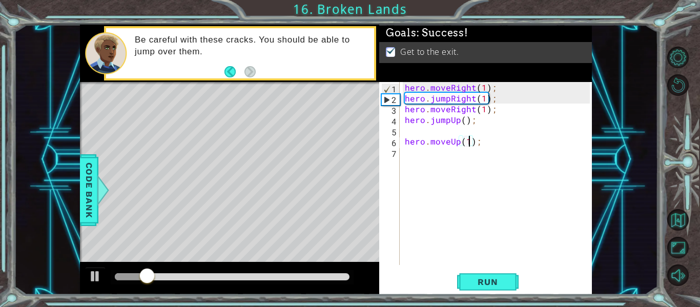
click at [465, 119] on div "hero . moveRight ( 1 ) ; hero . jumpRight ( 1 ) ; hero . moveRight ( 1 ) ; hero…" at bounding box center [499, 184] width 192 height 204
type textarea "hero.jumpUp(1);"
click at [477, 278] on span "Run" at bounding box center [487, 282] width 40 height 10
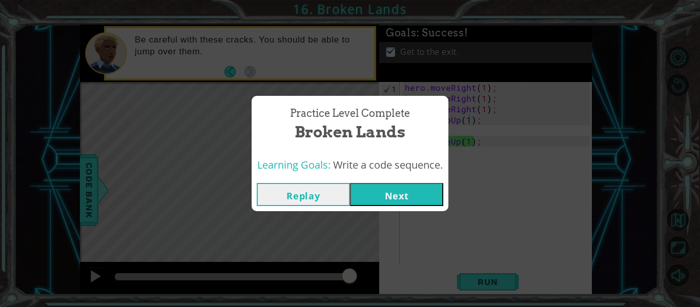
click at [375, 199] on button "Next" at bounding box center [396, 194] width 93 height 23
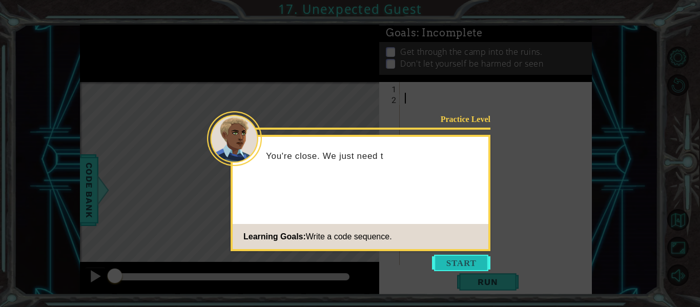
click at [447, 257] on button "Start" at bounding box center [461, 263] width 58 height 16
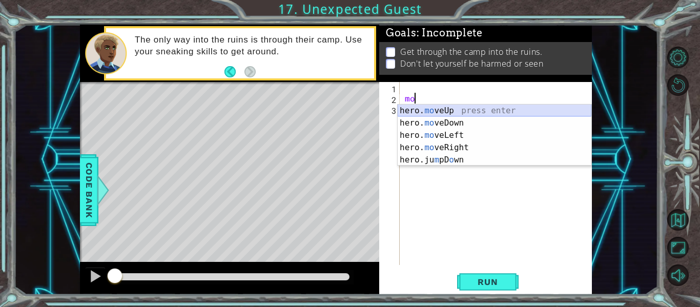
click at [440, 106] on div "hero. mo veUp press enter hero. mo veDown press enter hero. mo veLeft press ent…" at bounding box center [495, 147] width 194 height 86
type textarea "hero.moveUp(1);"
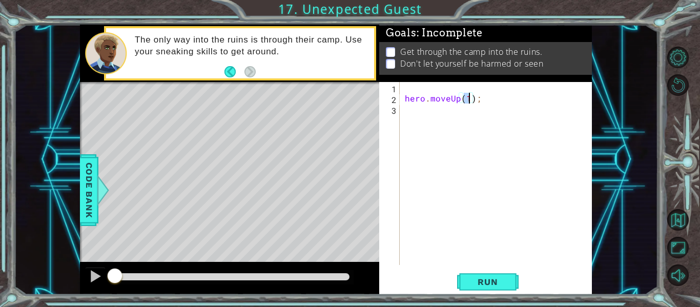
click at [451, 115] on div "hero . moveUp ( 1 ) ;" at bounding box center [499, 184] width 192 height 204
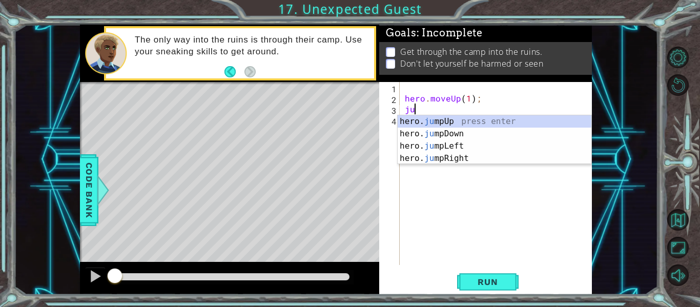
type textarea "jum"
click at [456, 155] on div "hero. jum pUp press enter hero. jum pDown press enter hero. jum pLeft press ent…" at bounding box center [495, 152] width 194 height 74
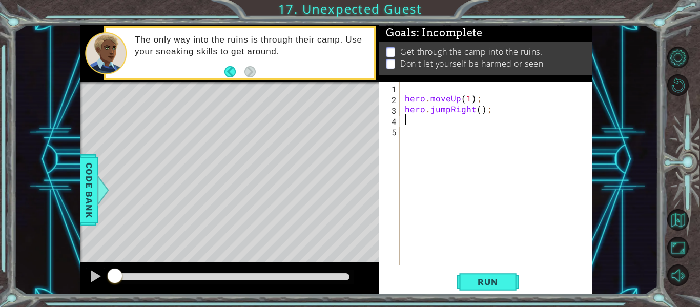
click at [478, 110] on div "hero . moveUp ( 1 ) ; hero . jumpRight ( ) ;" at bounding box center [499, 184] width 192 height 204
type textarea "hero.jumpRight(1);"
click at [470, 126] on div "hero . moveUp ( 1 ) ; hero . jumpRight ( 1 ) ;" at bounding box center [499, 184] width 192 height 204
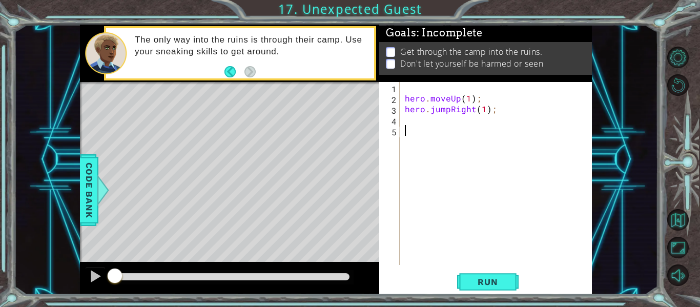
click at [465, 125] on div "hero . moveUp ( 1 ) ; hero . jumpRight ( 1 ) ;" at bounding box center [499, 184] width 192 height 204
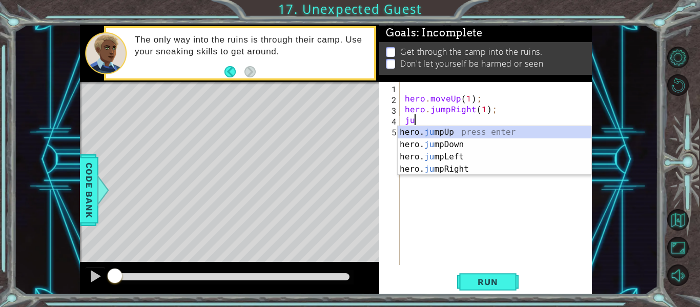
type textarea "jum"
click at [486, 143] on div "hero. jum pUp press enter hero. jum pDown press enter hero. jum pLeft press ent…" at bounding box center [495, 163] width 194 height 74
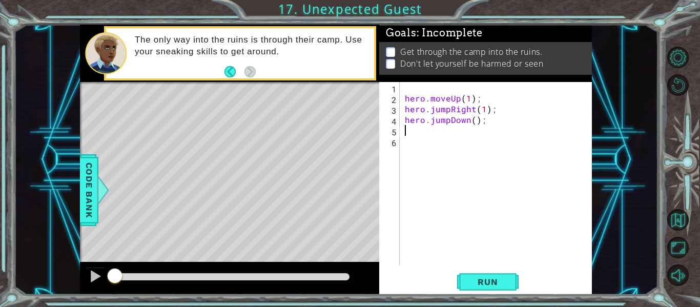
scroll to position [0, 0]
click at [474, 123] on div "hero . moveUp ( 1 ) ; hero . jumpRight ( 1 ) ; hero . jumpDown ( ) ;" at bounding box center [499, 184] width 192 height 204
type textarea "hero.jumpDown(1);"
click at [496, 276] on button "Run" at bounding box center [487, 281] width 61 height 21
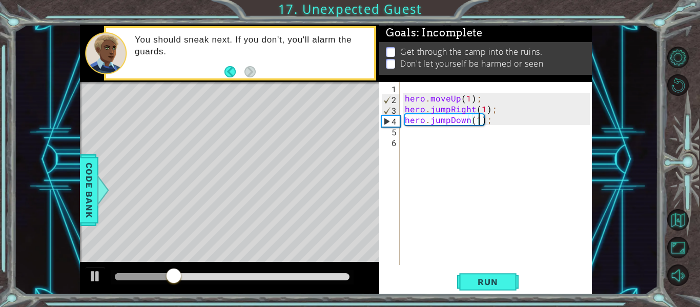
click at [460, 143] on div "hero . moveUp ( 1 ) ; hero . jumpRight ( 1 ) ; hero . jumpDown ( 1 ) ;" at bounding box center [499, 184] width 192 height 204
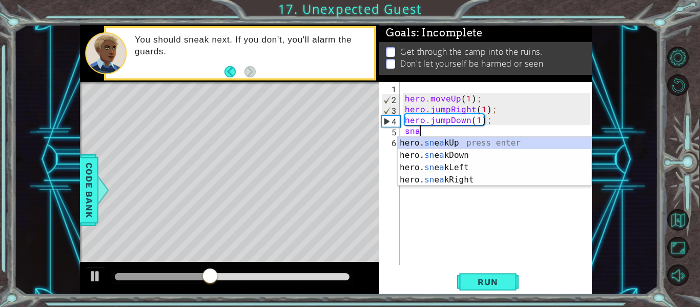
scroll to position [0, 1]
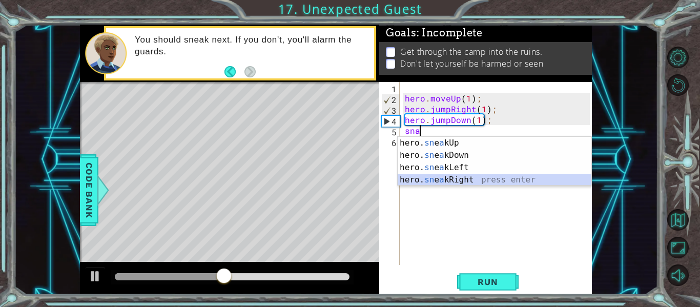
click at [472, 175] on div "hero. sn e a kUp press enter hero. sn e a kDown press enter hero. sn e a kLeft …" at bounding box center [495, 174] width 194 height 74
type textarea "hero.sneakRight(1);"
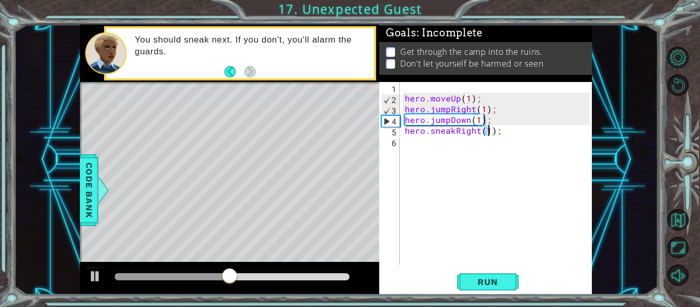
scroll to position [0, 5]
click at [462, 149] on div "hero . moveUp ( 1 ) ; hero . jumpRight ( 1 ) ; hero . jumpDown ( 1 ) ; hero . s…" at bounding box center [499, 184] width 192 height 204
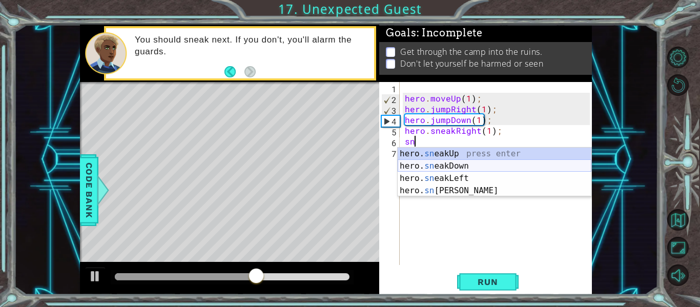
click at [471, 165] on div "hero. sn eakUp press enter hero. sn eakDown press enter hero. sn eakLeft press …" at bounding box center [495, 185] width 194 height 74
type textarea "hero.sneakDown(1);"
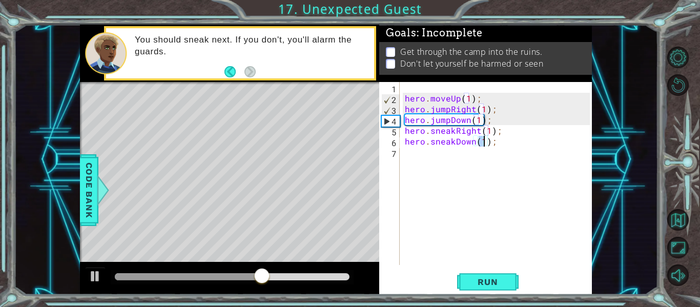
scroll to position [0, 5]
click at [464, 155] on div "hero . moveUp ( 1 ) ; hero . jumpRight ( 1 ) ; hero . jumpDown ( 1 ) ; hero . s…" at bounding box center [499, 184] width 192 height 204
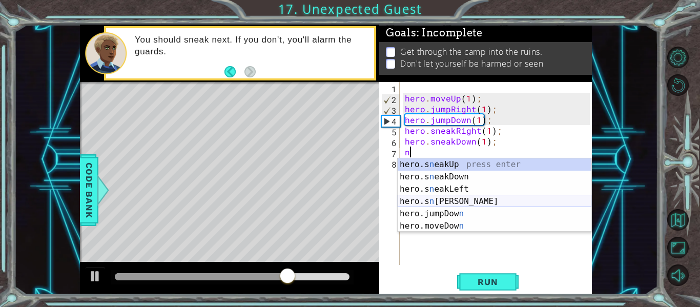
click at [473, 199] on div "hero.s n eakUp press enter hero.s n eakDown press enter hero.s n eakLeft press …" at bounding box center [495, 207] width 194 height 98
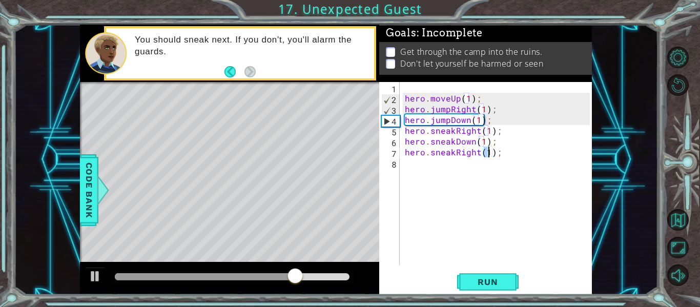
type textarea "hero.sneakRight(2);"
click at [461, 167] on div "hero . moveUp ( 1 ) ; hero . jumpRight ( 1 ) ; hero . jumpDown ( 1 ) ; hero . s…" at bounding box center [499, 184] width 192 height 204
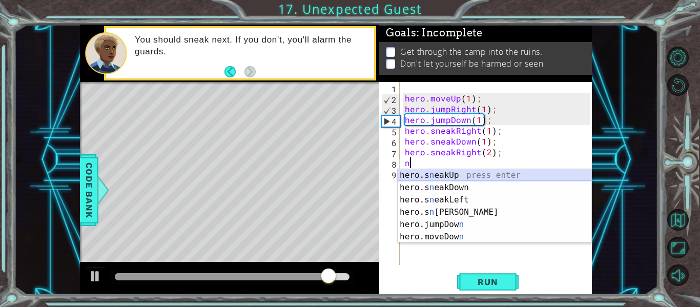
click at [457, 173] on div "hero.s n eakUp press enter hero.s n eakDown press enter hero.s n eakLeft press …" at bounding box center [495, 218] width 194 height 98
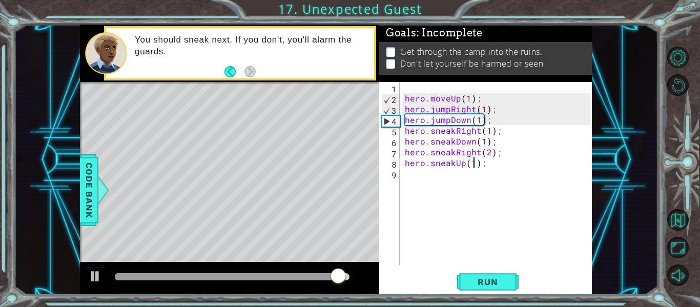
scroll to position [0, 5]
type textarea "hero.sneakUp(1);"
click at [478, 277] on span "Run" at bounding box center [487, 282] width 40 height 10
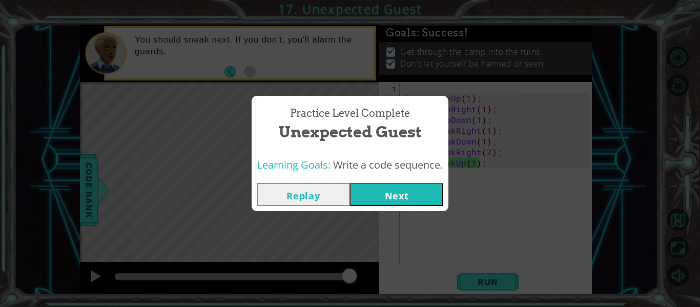
click at [408, 199] on button "Next" at bounding box center [396, 194] width 93 height 23
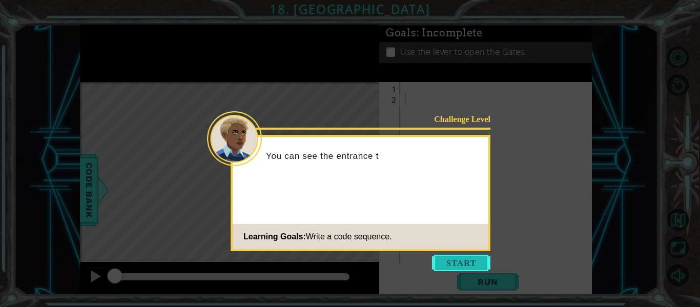
click at [439, 267] on button "Start" at bounding box center [461, 263] width 58 height 16
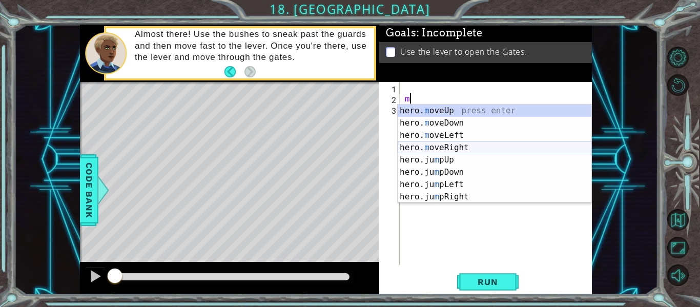
click at [413, 145] on div "hero. m oveUp press enter hero. m oveDown press enter hero. m oveLeft press ent…" at bounding box center [495, 165] width 194 height 123
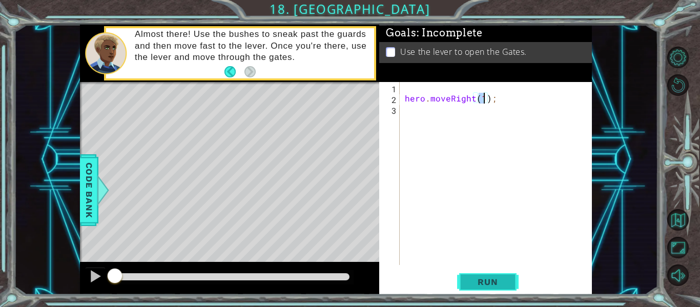
type textarea "hero.moveRight(1);"
click at [483, 283] on span "Run" at bounding box center [487, 282] width 40 height 10
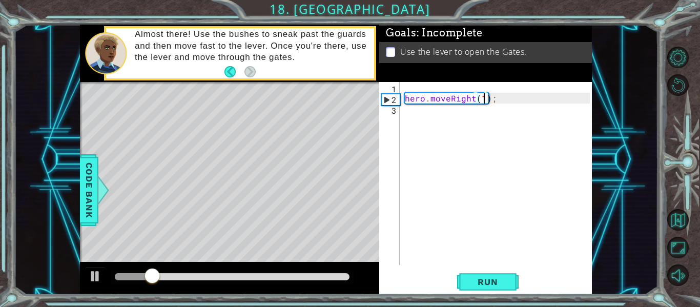
click at [472, 116] on div "hero . moveRight ( 1 ) ;" at bounding box center [499, 184] width 192 height 204
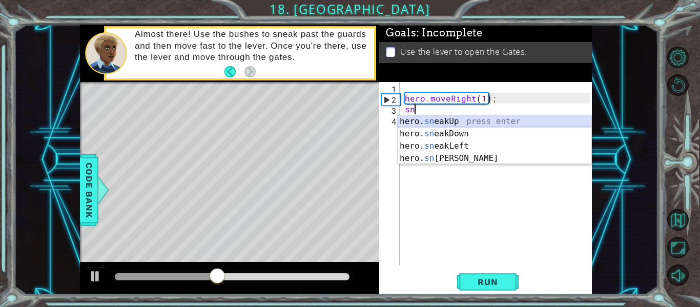
click at [462, 123] on div "hero. sn eakUp press enter hero. sn eakDown press enter hero. sn eakLeft press …" at bounding box center [495, 152] width 194 height 74
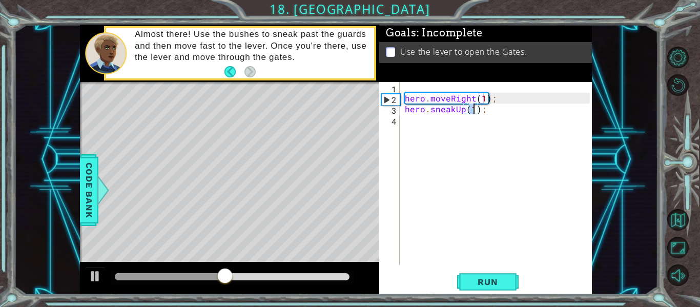
type textarea "hero.sneakUp(2);"
click at [462, 123] on div "hero . moveRight ( 1 ) ; hero . sneakUp ( 2 ) ;" at bounding box center [499, 184] width 192 height 204
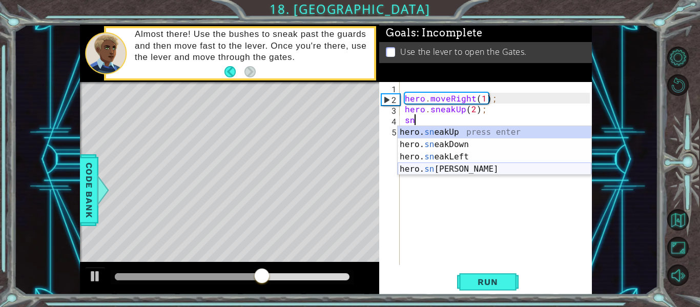
click at [456, 166] on div "hero. sn eakUp press enter hero. sn eakDown press enter hero. sn eakLeft press …" at bounding box center [495, 163] width 194 height 74
type textarea "hero.sneakRight(1);"
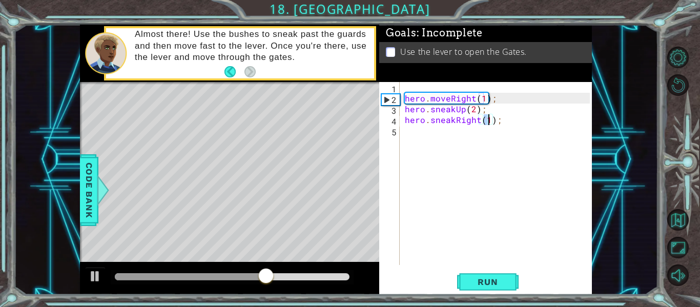
scroll to position [0, 5]
click at [444, 135] on div "hero . moveRight ( 1 ) ; hero . sneakUp ( 2 ) ; hero . sneakRight ( 1 ) ;" at bounding box center [499, 184] width 192 height 204
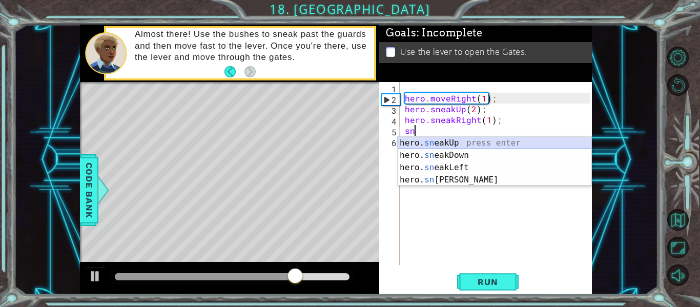
click at [451, 139] on div "hero. sn eakUp press enter hero. sn eakDown press enter hero. sn eakLeft press …" at bounding box center [495, 174] width 194 height 74
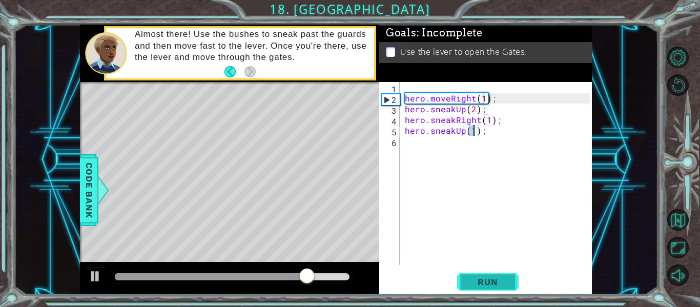
type textarea "hero.sneakUp(1);"
click at [480, 279] on span "Run" at bounding box center [487, 282] width 40 height 10
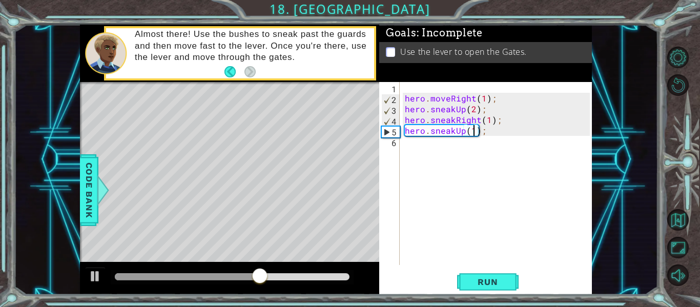
click at [423, 144] on div "hero . moveRight ( 1 ) ; hero . sneakUp ( 2 ) ; hero . sneakRight ( 1 ) ; hero …" at bounding box center [499, 184] width 192 height 204
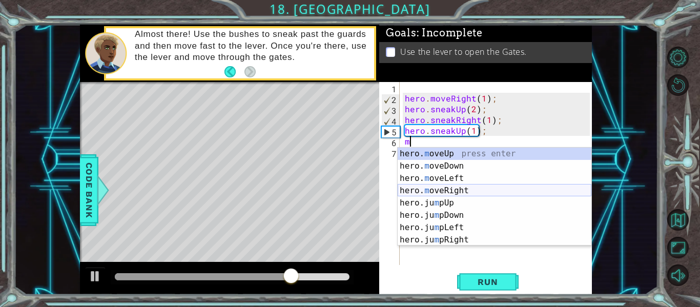
click at [461, 187] on div "hero. m oveUp press enter hero. m oveDown press enter hero. m oveLeft press ent…" at bounding box center [495, 209] width 194 height 123
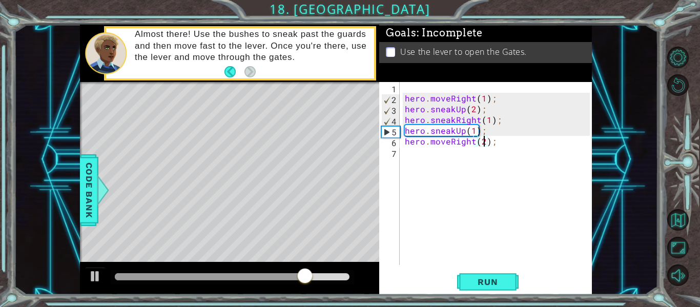
scroll to position [0, 5]
type textarea "hero.moveRight(2);"
click at [472, 283] on span "Run" at bounding box center [487, 282] width 40 height 10
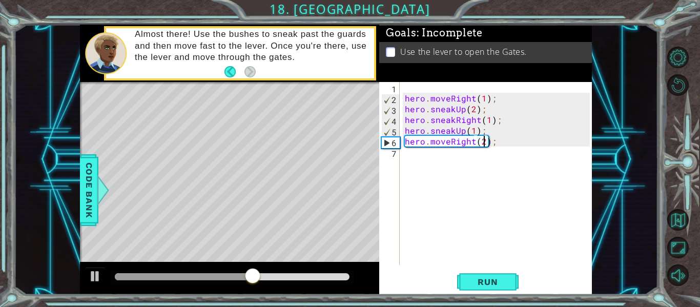
click at [442, 164] on div "hero . moveRight ( 1 ) ; hero . sneakUp ( 2 ) ; hero . sneakRight ( 1 ) ; hero …" at bounding box center [499, 184] width 192 height 204
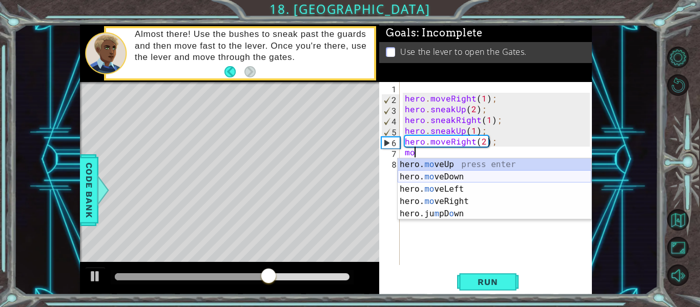
click at [445, 173] on div "hero. mo veUp press enter hero. mo veDown press enter hero. mo veLeft press ent…" at bounding box center [495, 201] width 194 height 86
type textarea "hero.moveDown(1);"
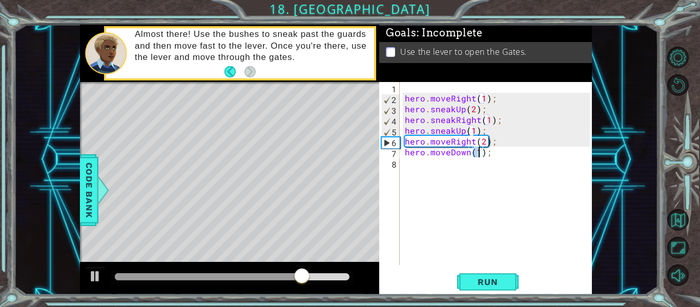
click at [465, 172] on div "hero . moveRight ( 1 ) ; hero . sneakUp ( 2 ) ; hero . sneakRight ( 1 ) ; hero …" at bounding box center [499, 184] width 192 height 204
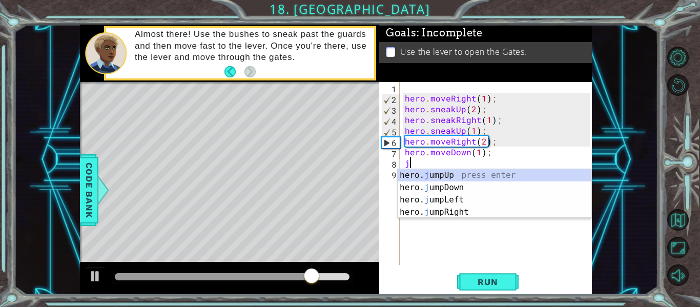
type textarea "ju"
click at [486, 187] on div "hero. ju mpUp press enter hero. ju mpDown press enter hero. [PERSON_NAME] mpLef…" at bounding box center [495, 206] width 194 height 74
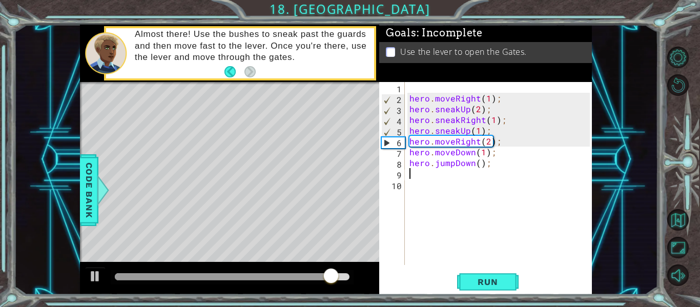
type textarea "1"
click at [478, 163] on div "hero . moveRight ( 1 ) ; hero . sneakUp ( 2 ) ; hero . sneakRight ( 1 ) ; hero …" at bounding box center [500, 184] width 187 height 204
type textarea "hero.jumpDown(1);"
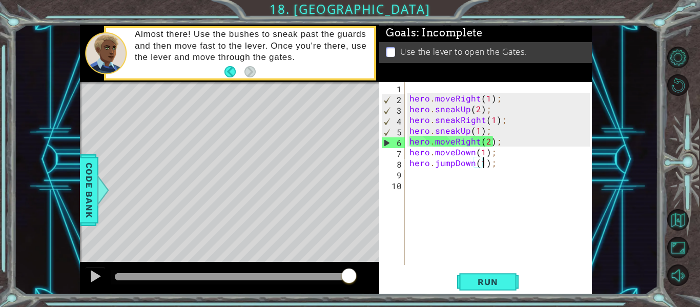
scroll to position [0, 5]
click at [479, 177] on div "hero . moveRight ( 1 ) ; hero . sneakUp ( 2 ) ; hero . sneakRight ( 1 ) ; hero …" at bounding box center [500, 184] width 187 height 204
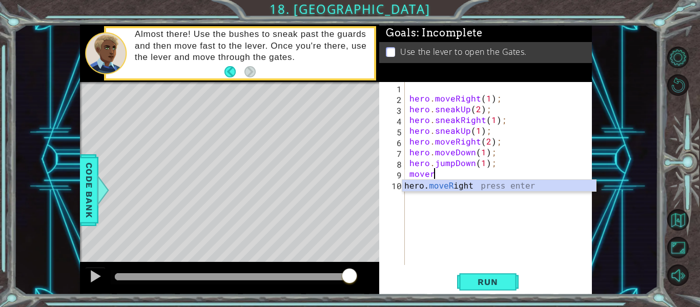
scroll to position [0, 1]
click at [483, 183] on div "hero. moveR ight press enter" at bounding box center [499, 198] width 194 height 37
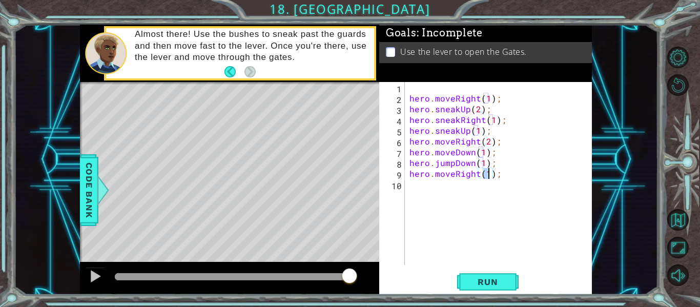
type textarea "hero.moveRight(2);"
click at [482, 187] on div "hero . moveRight ( 1 ) ; hero . sneakUp ( 2 ) ; hero . sneakRight ( 1 ) ; hero …" at bounding box center [500, 184] width 187 height 204
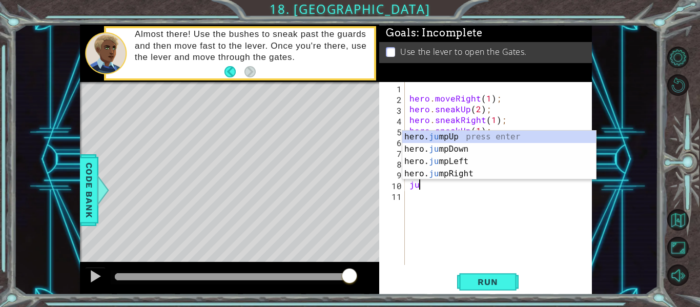
type textarea "jum"
click at [463, 136] on div "hero. jum pUp press enter hero. jum pDown press enter hero. jum pLeft press ent…" at bounding box center [499, 168] width 194 height 74
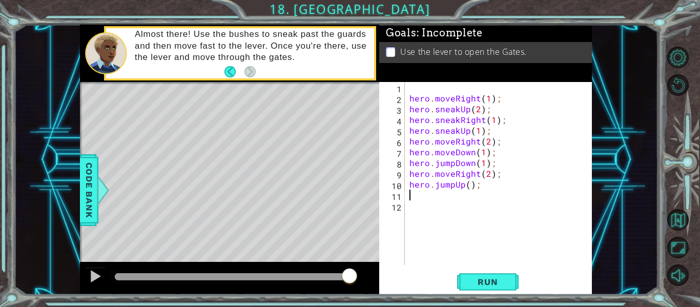
click at [454, 198] on div "hero . moveRight ( 1 ) ; hero . sneakUp ( 2 ) ; hero . sneakRight ( 1 ) ; hero …" at bounding box center [500, 184] width 187 height 204
click at [468, 185] on div "hero . moveRight ( 1 ) ; hero . sneakUp ( 2 ) ; hero . sneakRight ( 1 ) ; hero …" at bounding box center [500, 184] width 187 height 204
type textarea "hero.jumpUp(1);"
click at [467, 197] on div "hero . moveRight ( 1 ) ; hero . sneakUp ( 2 ) ; hero . sneakRight ( 1 ) ; hero …" at bounding box center [500, 184] width 187 height 204
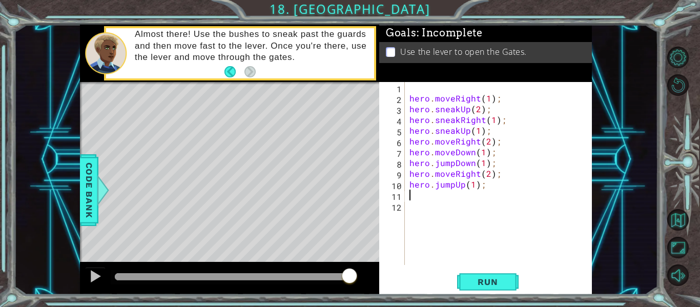
scroll to position [0, 0]
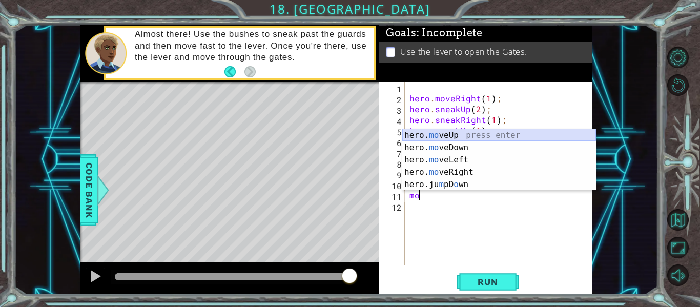
click at [459, 136] on div "hero. mo veUp press enter hero. mo veDown press enter hero. mo veLeft press ent…" at bounding box center [499, 172] width 194 height 86
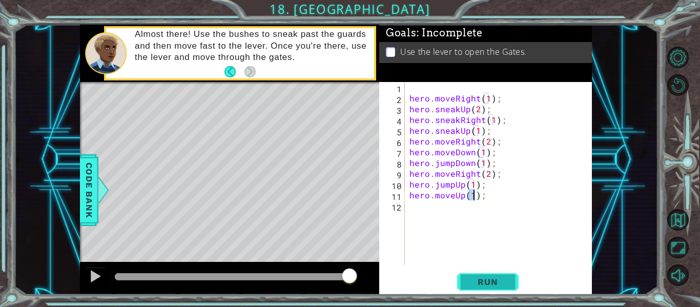
type textarea "hero.moveUp(1);"
click at [491, 285] on span "Run" at bounding box center [487, 282] width 40 height 10
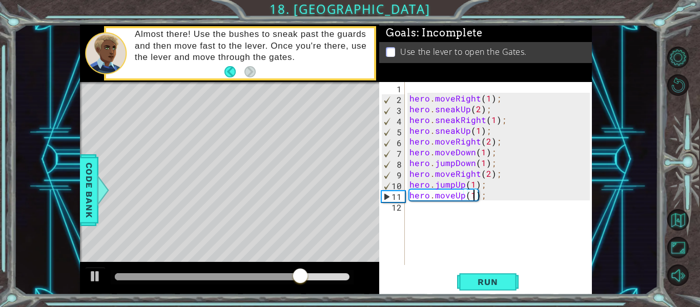
click at [444, 215] on div "hero . moveRight ( 1 ) ; hero . sneakUp ( 2 ) ; hero . sneakRight ( 1 ) ; hero …" at bounding box center [500, 184] width 187 height 204
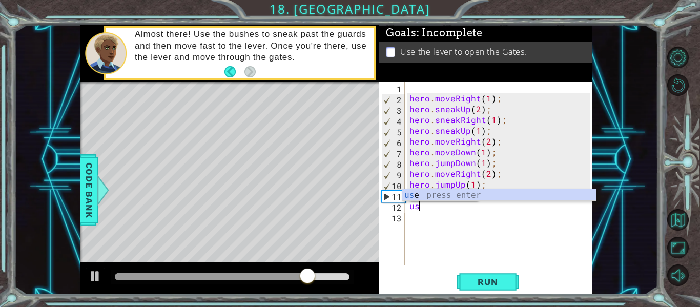
scroll to position [0, 1]
click at [425, 193] on div "use press enter" at bounding box center [499, 207] width 194 height 37
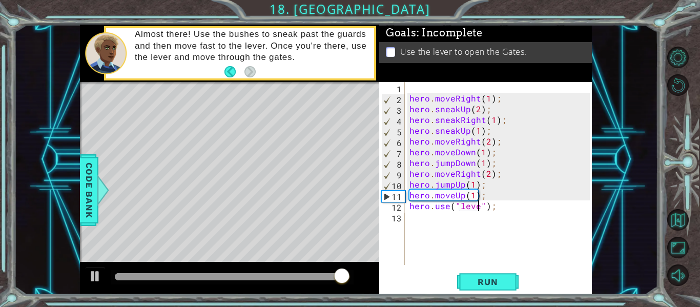
scroll to position [0, 5]
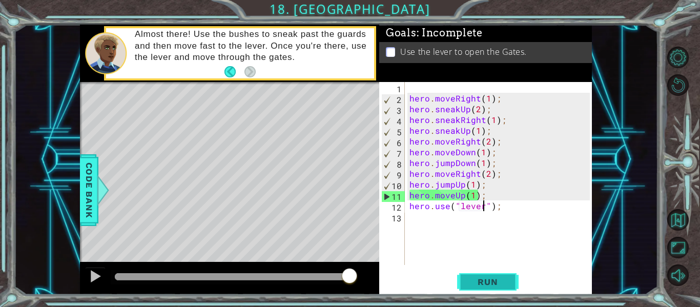
type textarea "hero.use("lever");"
click at [461, 276] on button "Run" at bounding box center [487, 281] width 61 height 21
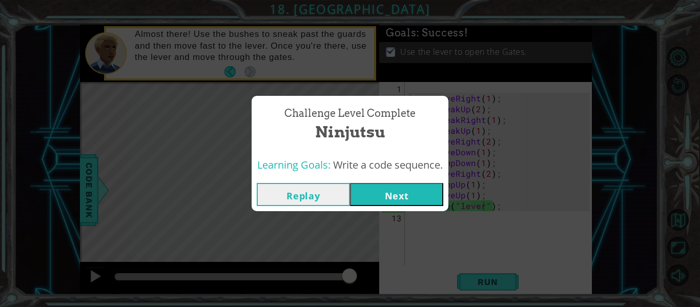
click at [417, 199] on button "Next" at bounding box center [396, 194] width 93 height 23
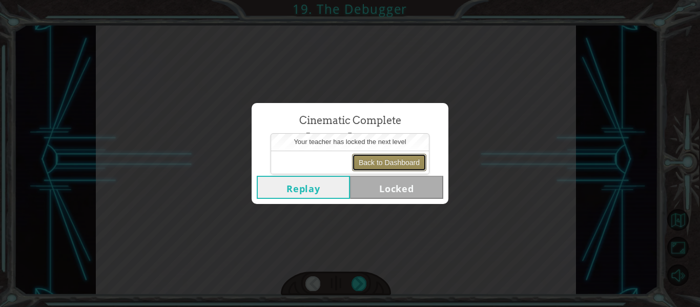
click at [387, 163] on button "Back to Dashboard" at bounding box center [389, 162] width 74 height 17
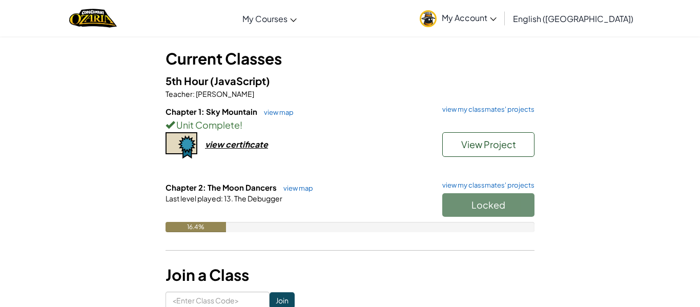
scroll to position [320, 0]
